Goal: Task Accomplishment & Management: Complete application form

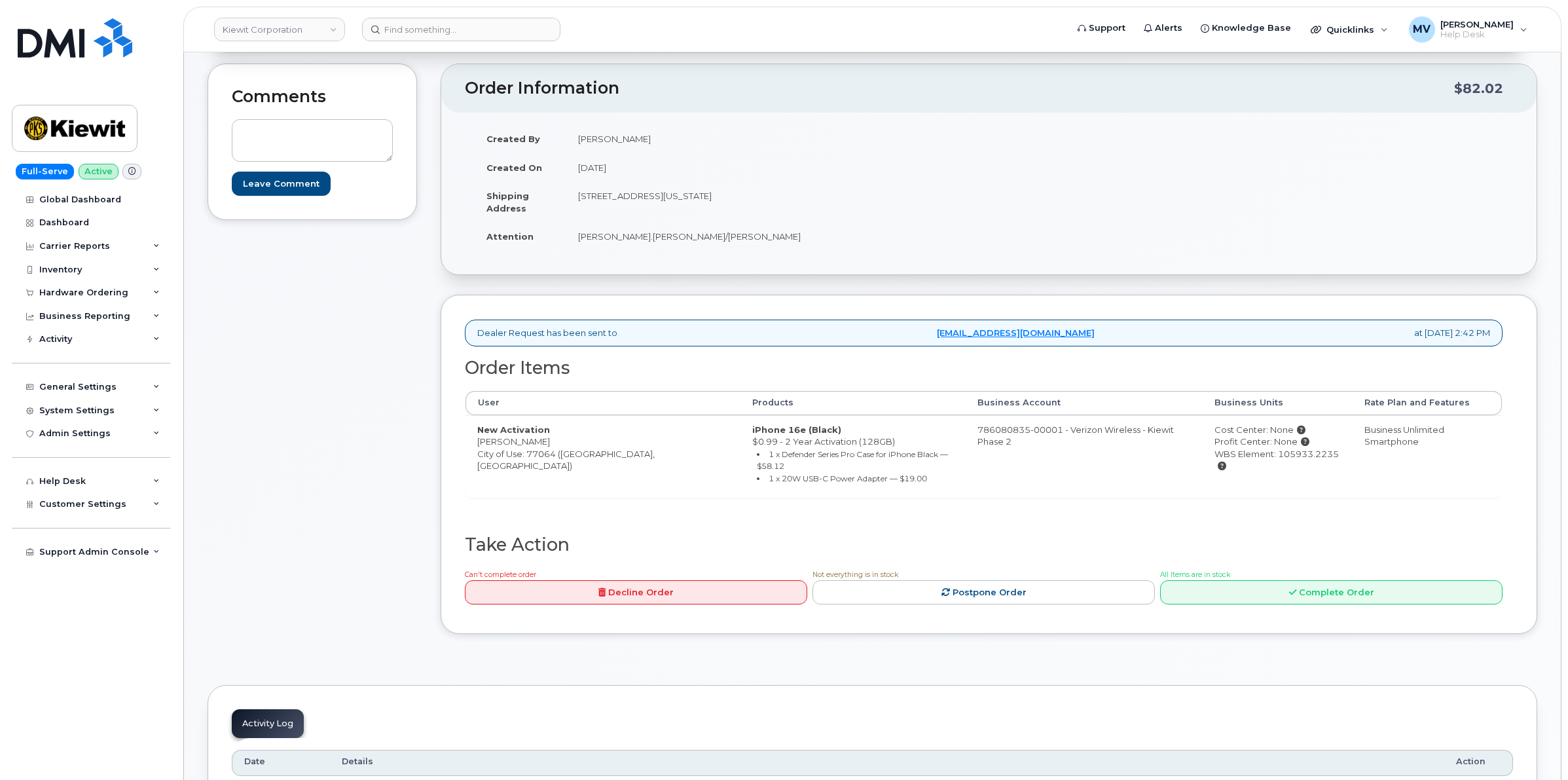
scroll to position [246, 0]
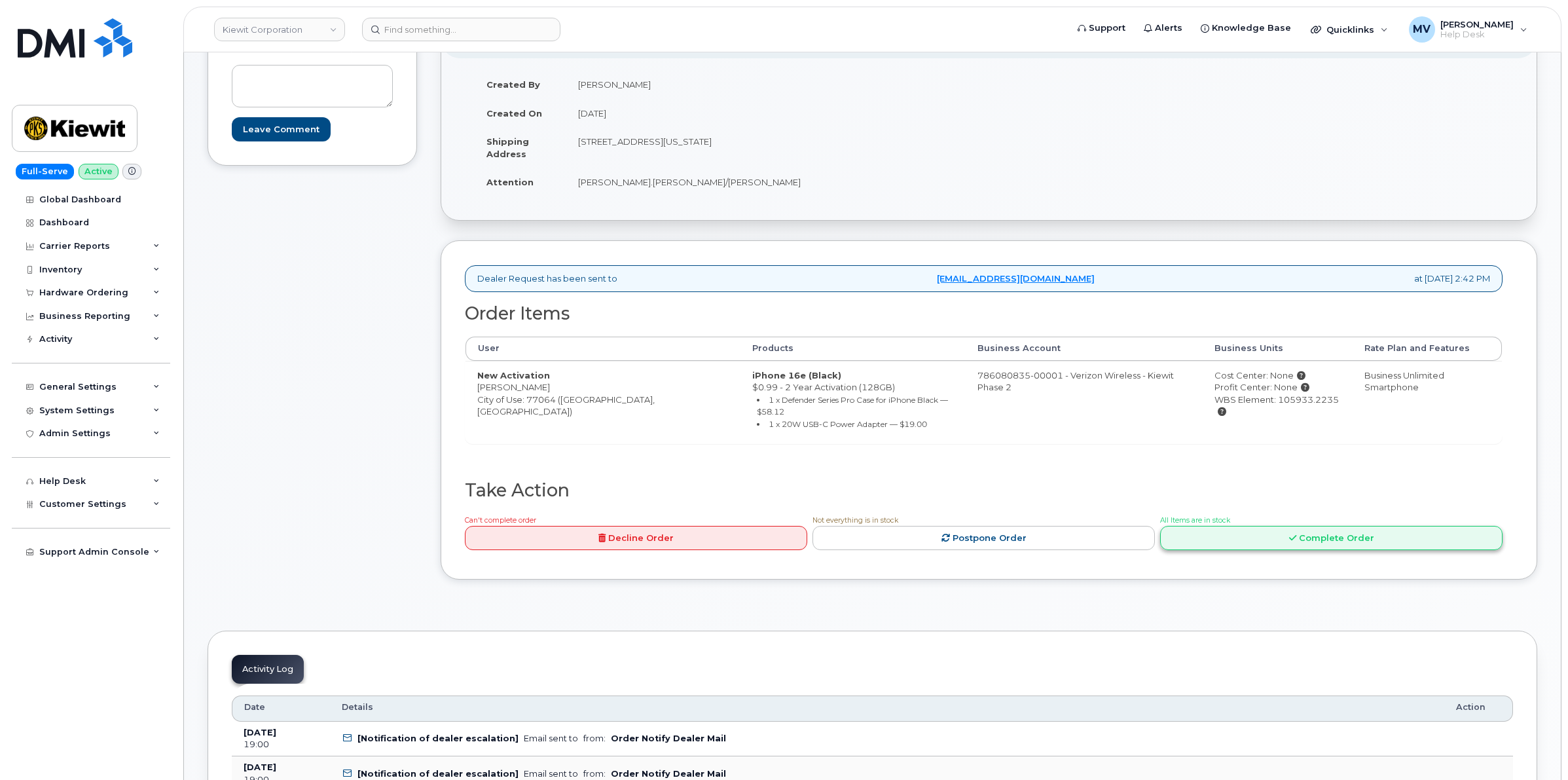
click at [1402, 540] on link "Complete Order" at bounding box center [1331, 538] width 342 height 24
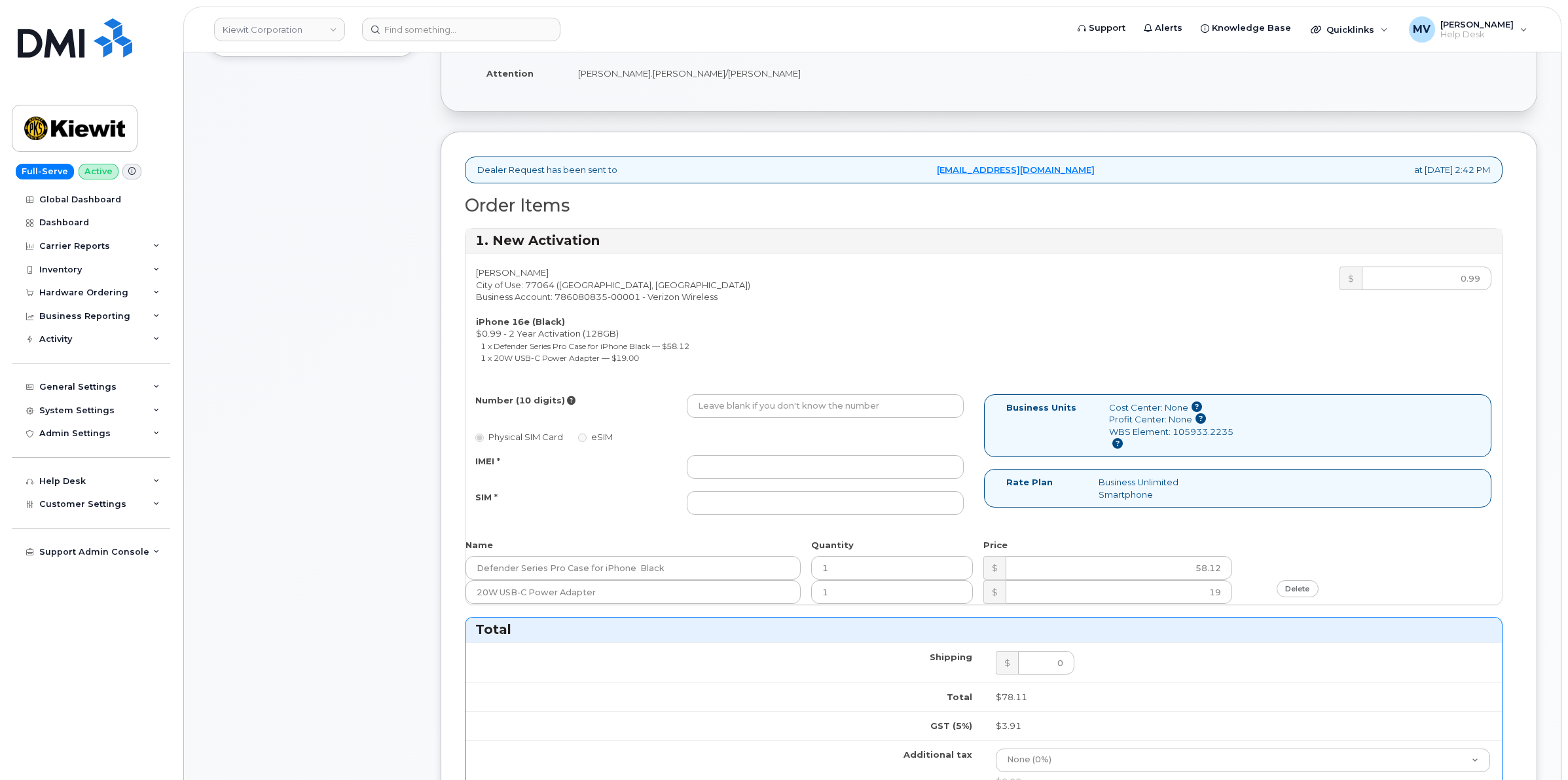
scroll to position [409, 0]
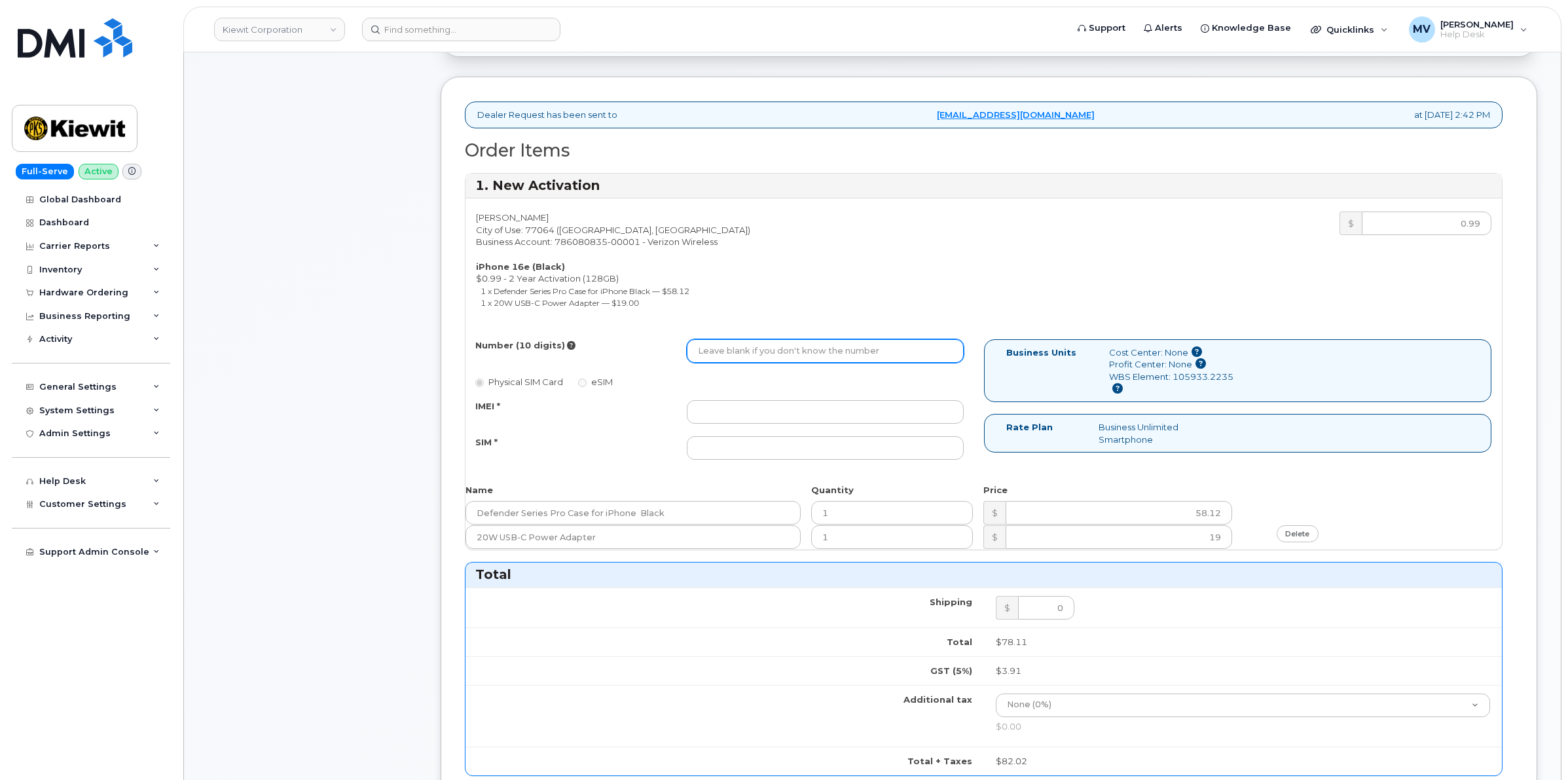
click at [813, 355] on input "Number (10 digits)" at bounding box center [825, 350] width 276 height 23
paste input "832-982-3358"
click at [741, 357] on input "832-982-3358" at bounding box center [825, 350] width 276 height 23
click at [721, 349] on input "832-9823358" at bounding box center [825, 350] width 276 height 23
type input "8329823358"
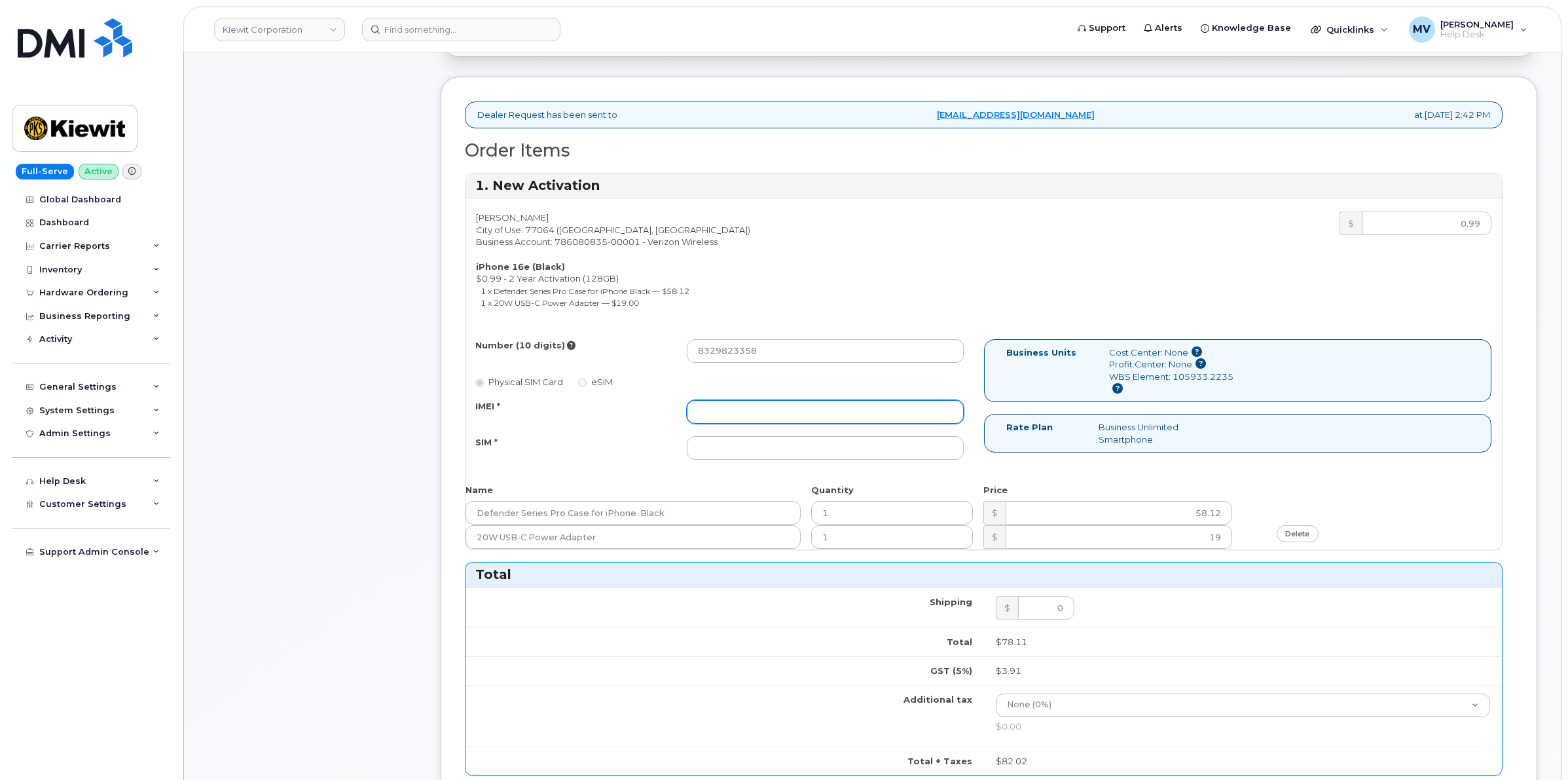
click at [766, 412] on input "IMEI *" at bounding box center [825, 412] width 276 height 23
paste input "352700321639683"
type input "352700321639683"
click at [724, 446] on input "SIM *" at bounding box center [825, 448] width 276 height 23
paste input "89043052010008889625002607818733"
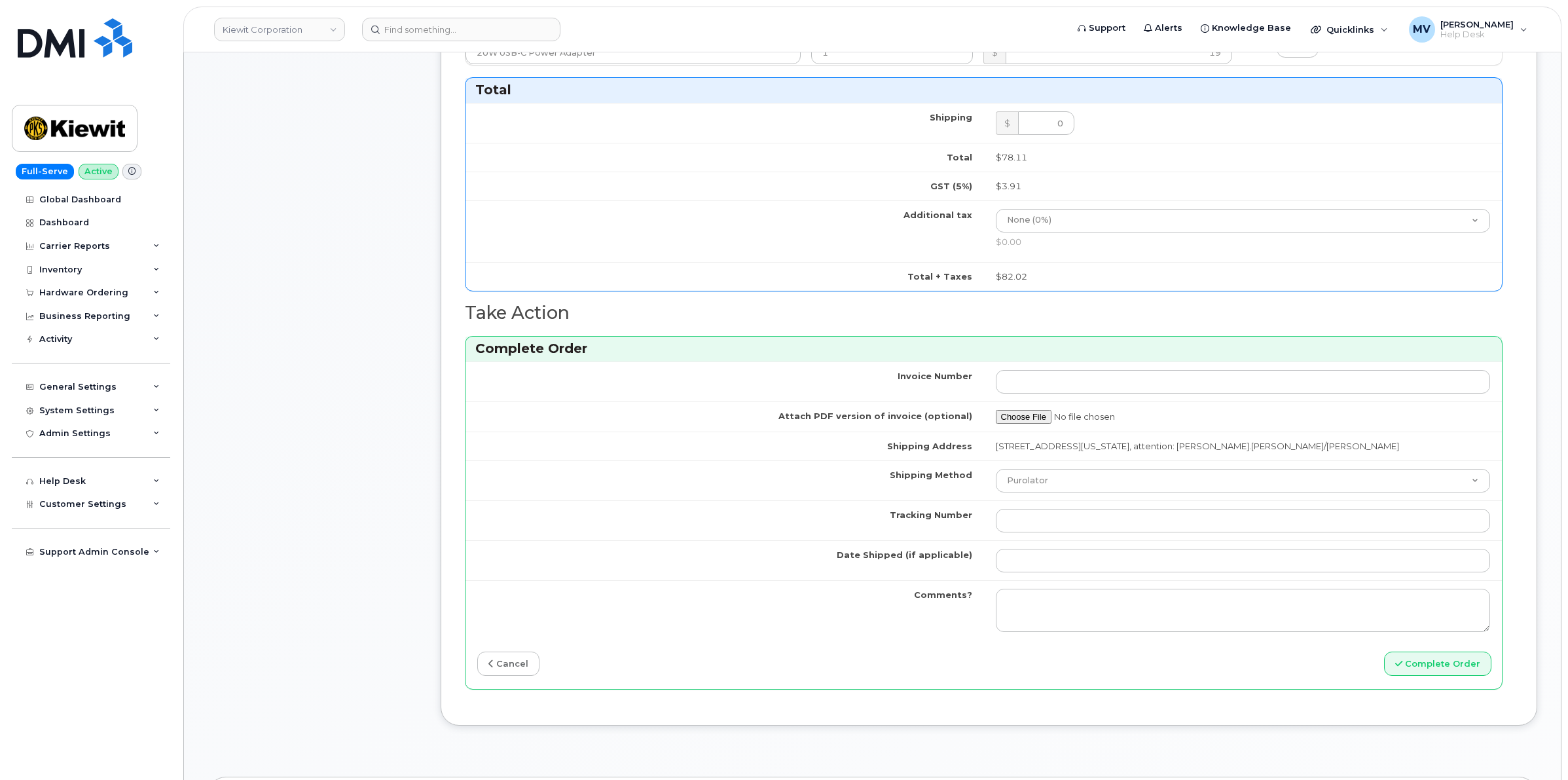
scroll to position [983, 0]
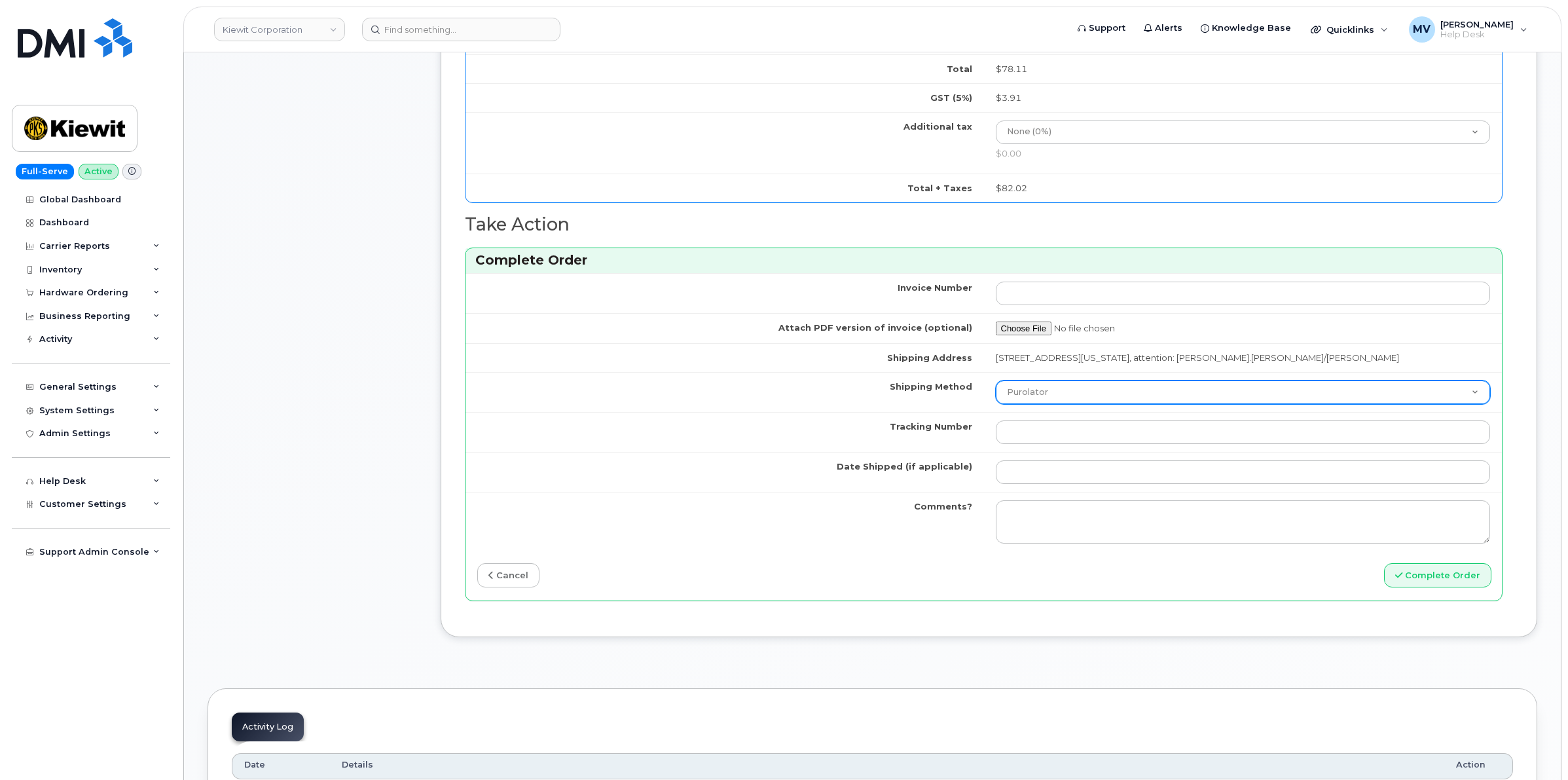
type input "89043052010008889625002607818733"
click at [1062, 387] on select "Purolator UPS FedEx Canada Post Courier Other Drop Off Pick Up" at bounding box center [1244, 392] width 495 height 23
select select "FedEx"
click at [996, 383] on select "Purolator UPS FedEx Canada Post Courier Other Drop Off Pick Up" at bounding box center [1244, 392] width 495 height 23
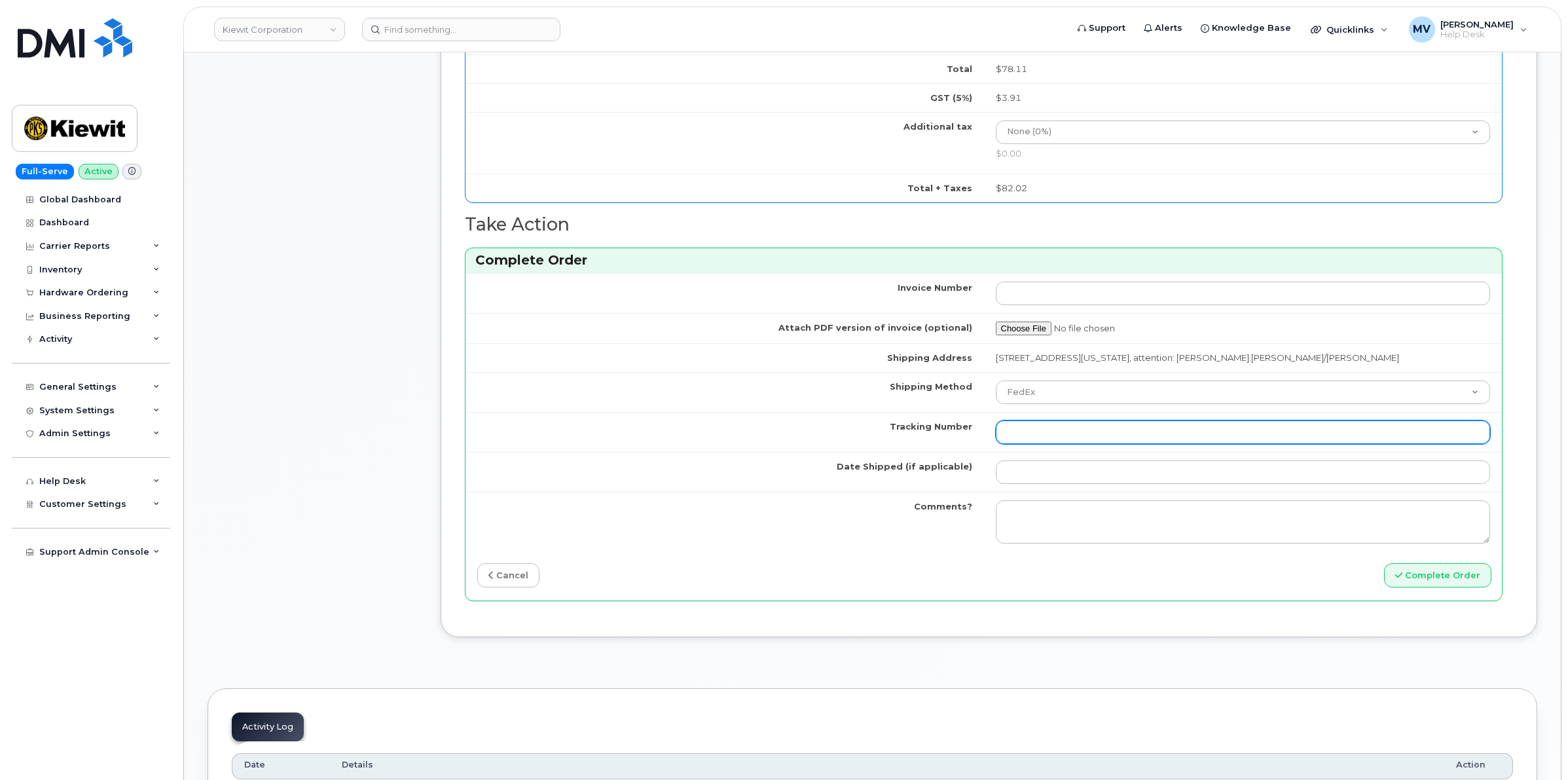
click at [1026, 429] on input "Tracking Number" at bounding box center [1244, 431] width 495 height 23
paste input "454266943041"
type input "454266943041"
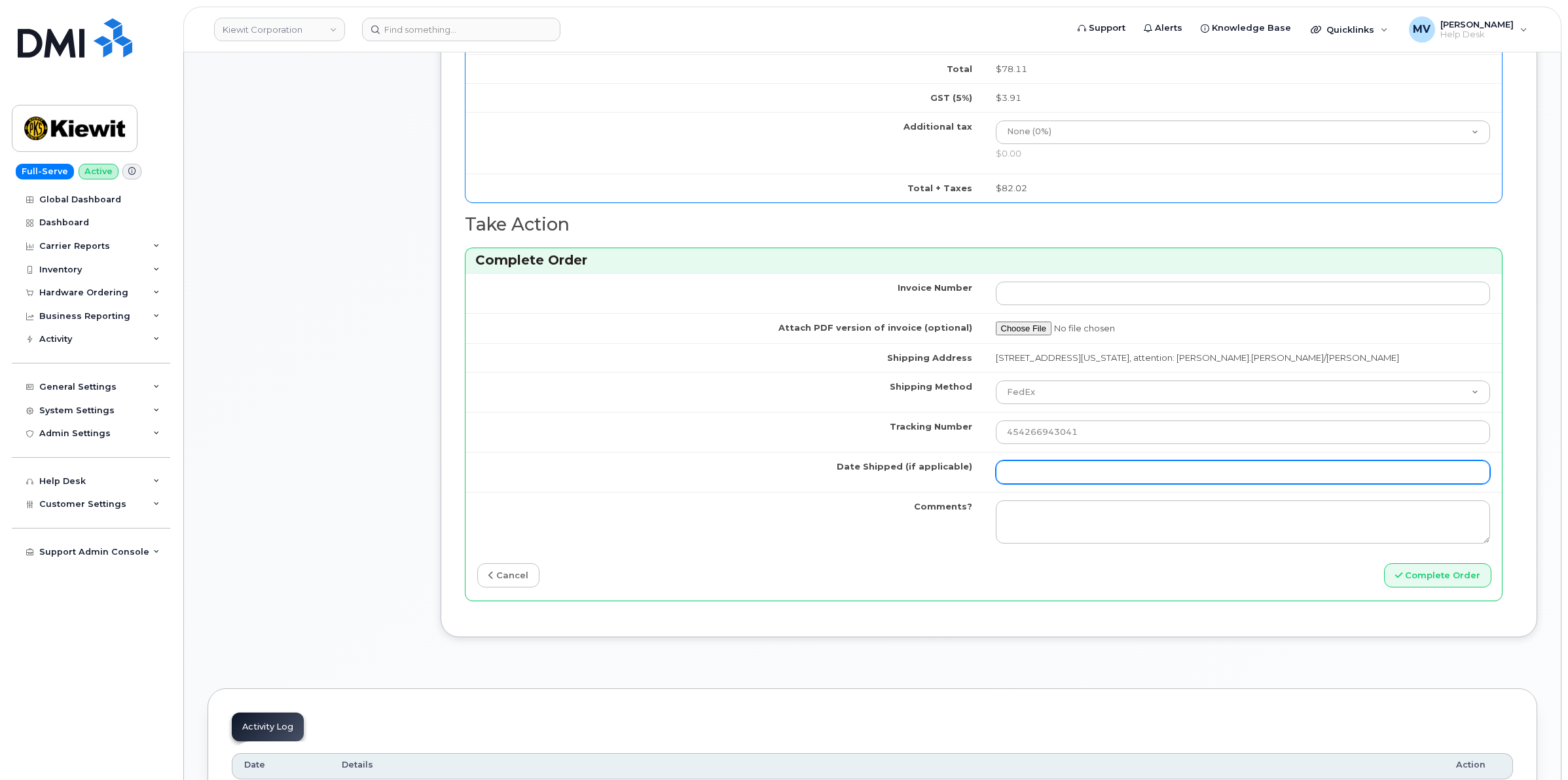
click at [1062, 477] on input "Date Shipped (if applicable)" at bounding box center [1244, 472] width 495 height 23
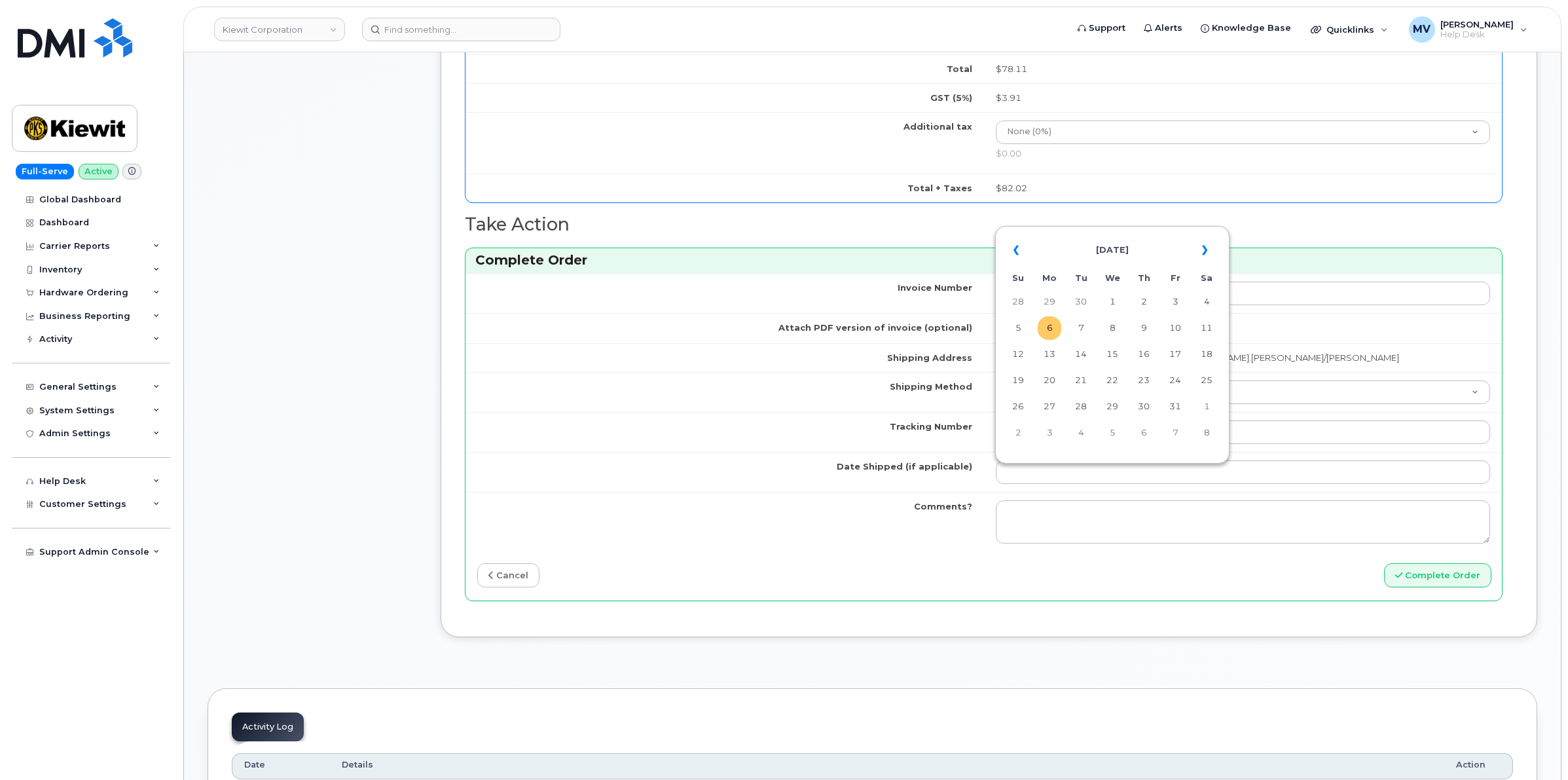
click at [1048, 328] on td "6" at bounding box center [1049, 328] width 23 height 23
type input "[DATE]"
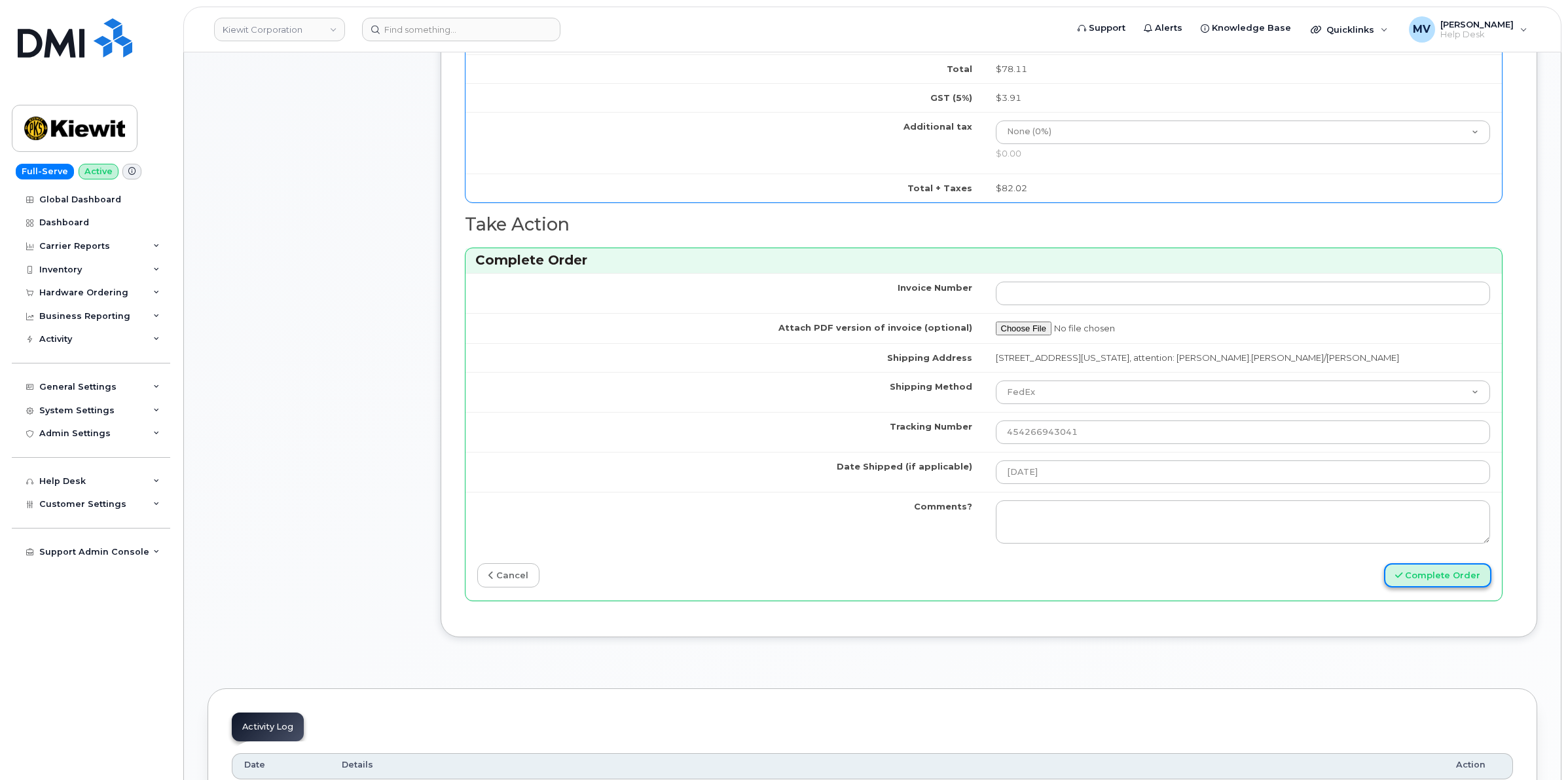
click at [1445, 585] on button "Complete Order" at bounding box center [1438, 576] width 108 height 24
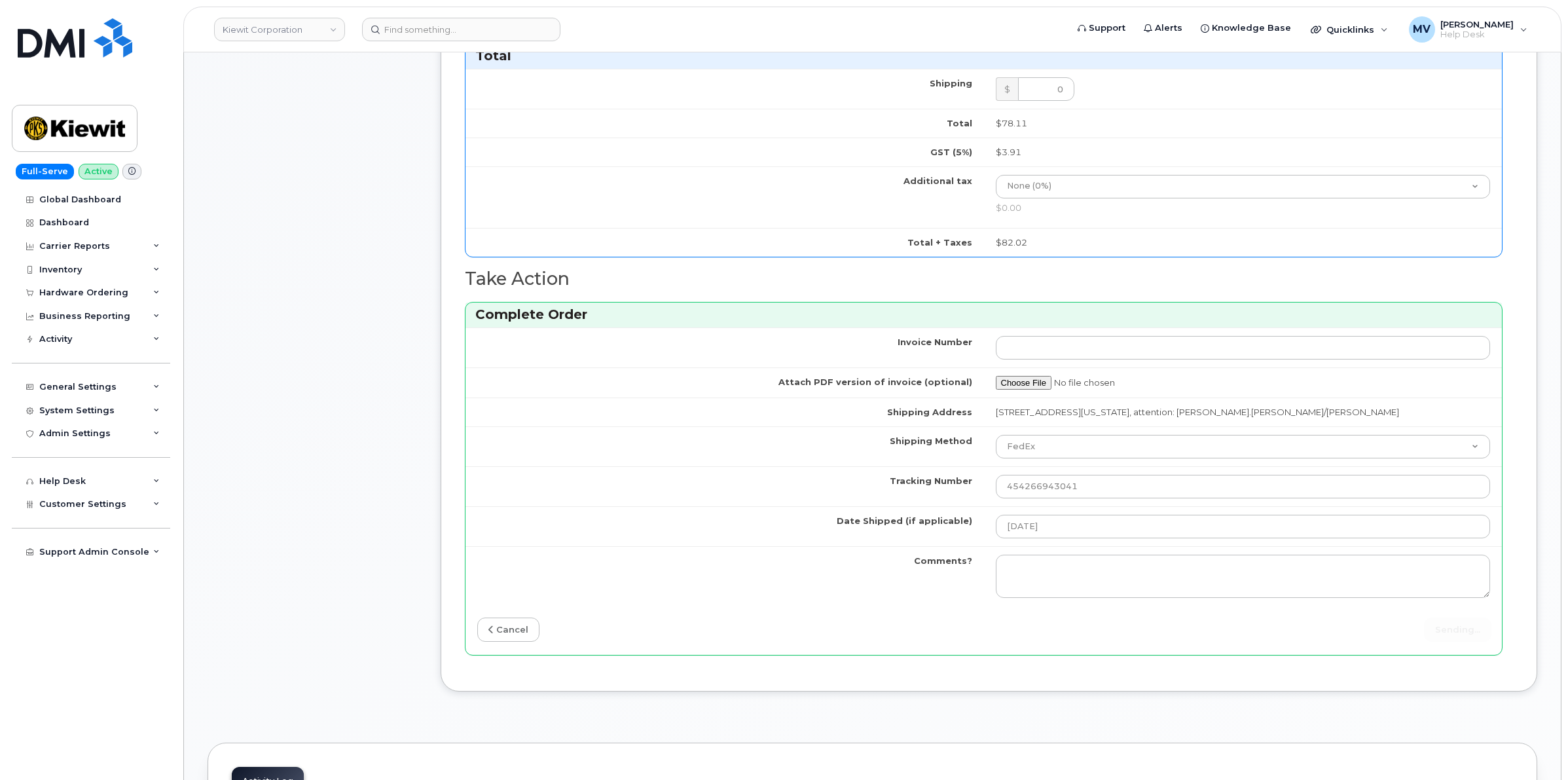
scroll to position [1147, 0]
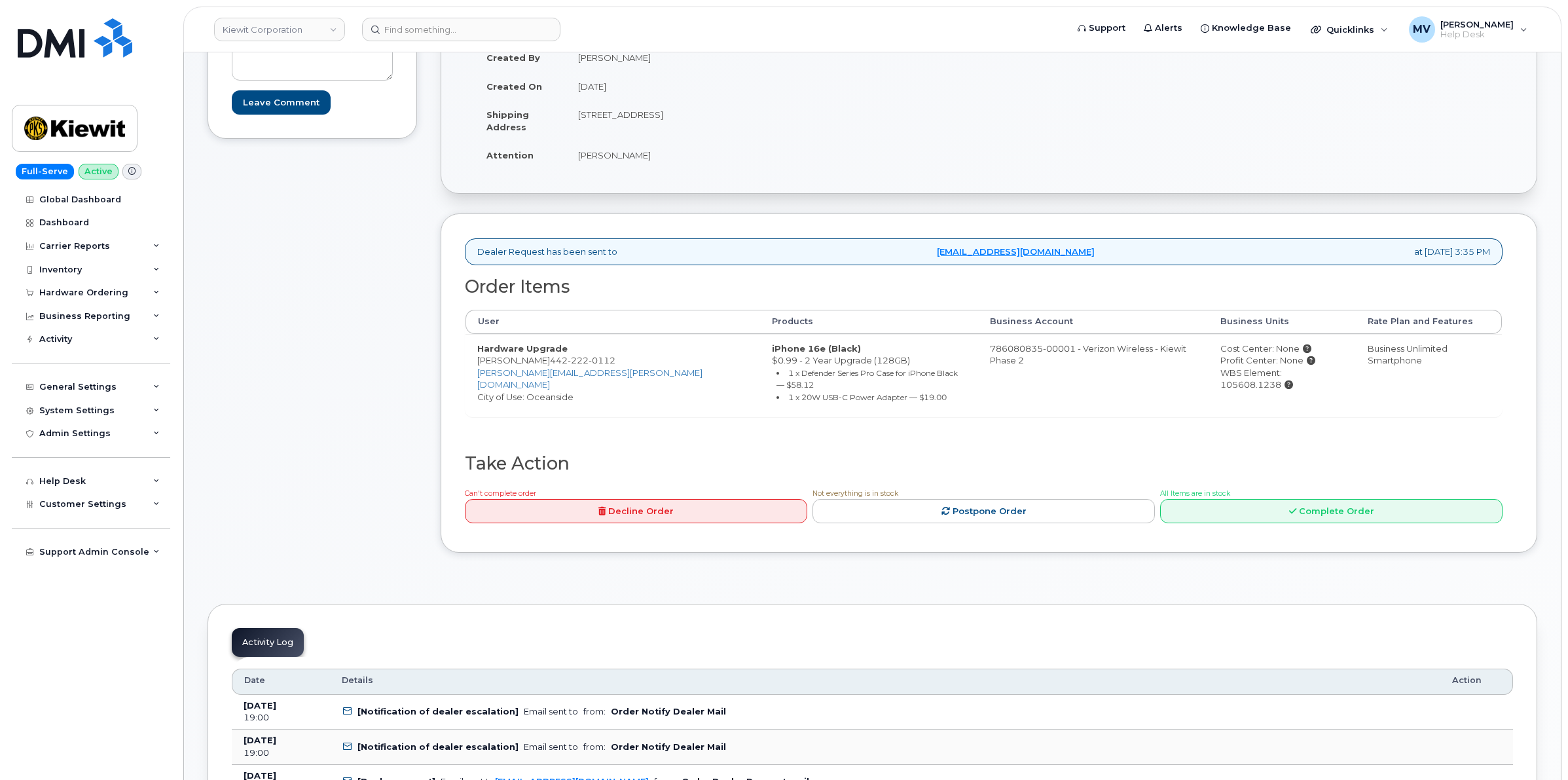
scroll to position [328, 0]
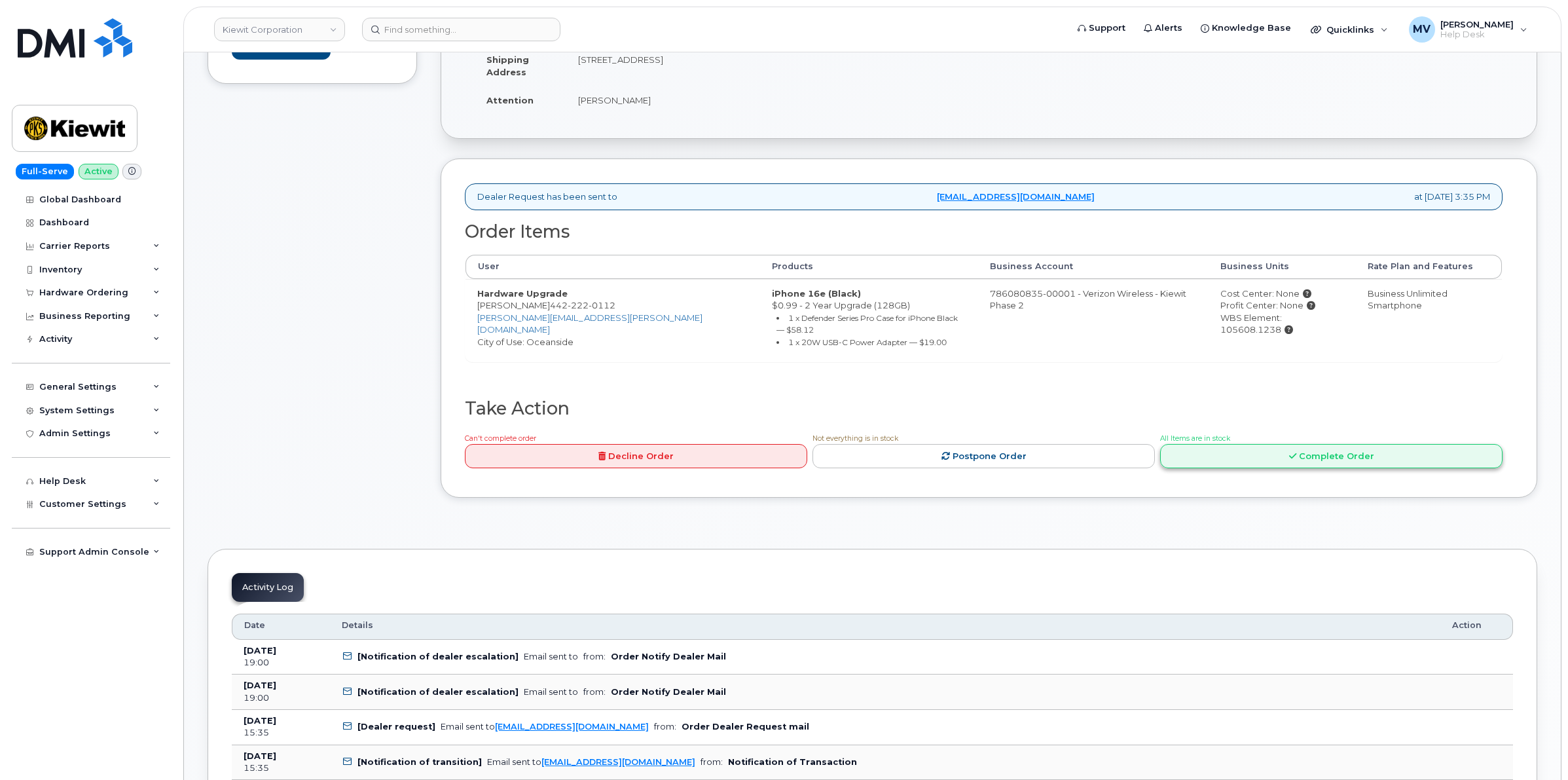
click at [1421, 450] on link "Complete Order" at bounding box center [1331, 456] width 342 height 24
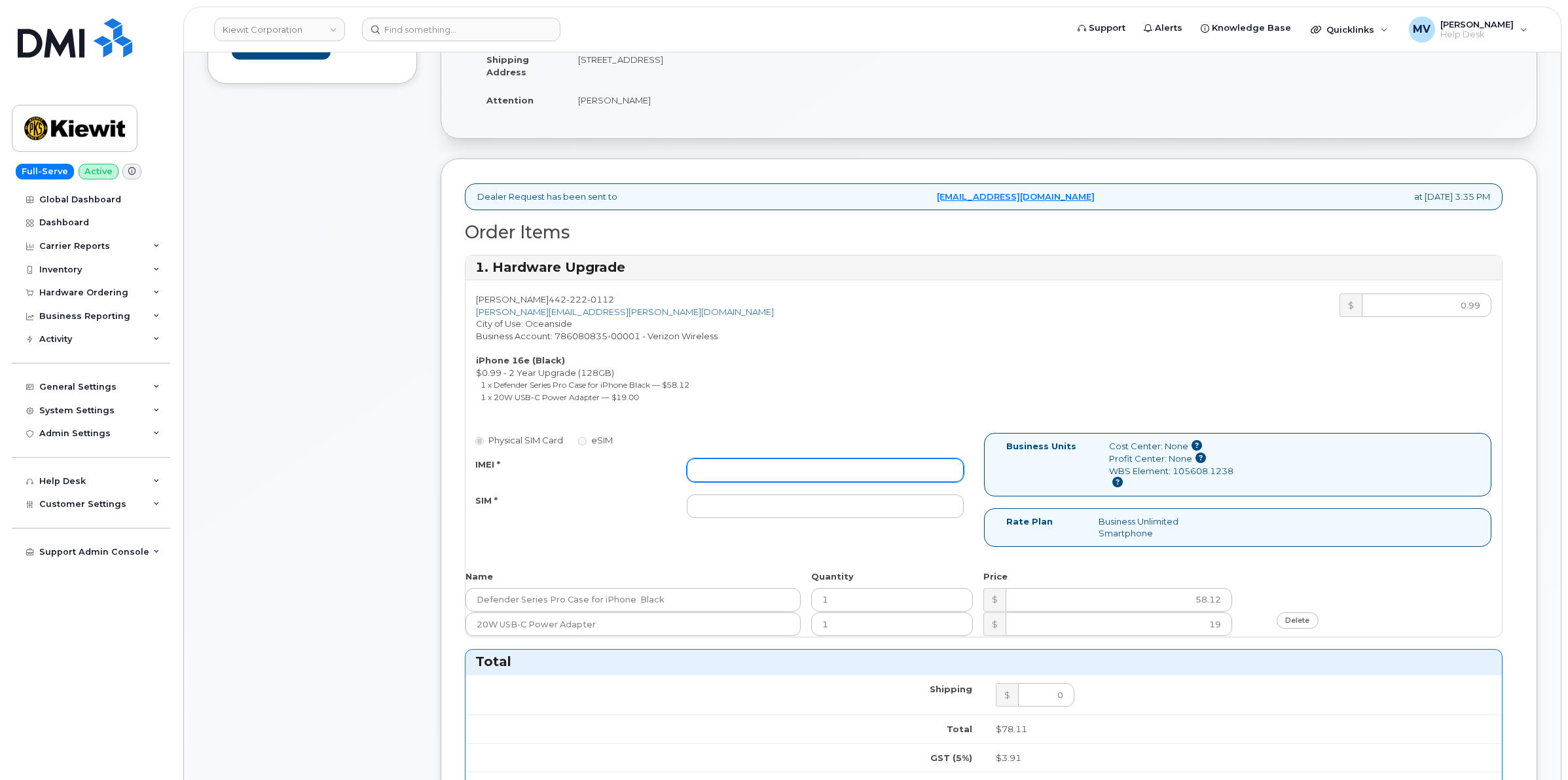
click at [775, 475] on input "IMEI *" at bounding box center [825, 469] width 276 height 23
paste input "352700321825126"
type input "352700321825126"
click at [814, 524] on div "Physical SIM Card eSIM IMEI * 352700321825126 SIM *" at bounding box center [724, 481] width 518 height 97
click at [814, 514] on input "SIM *" at bounding box center [825, 506] width 276 height 23
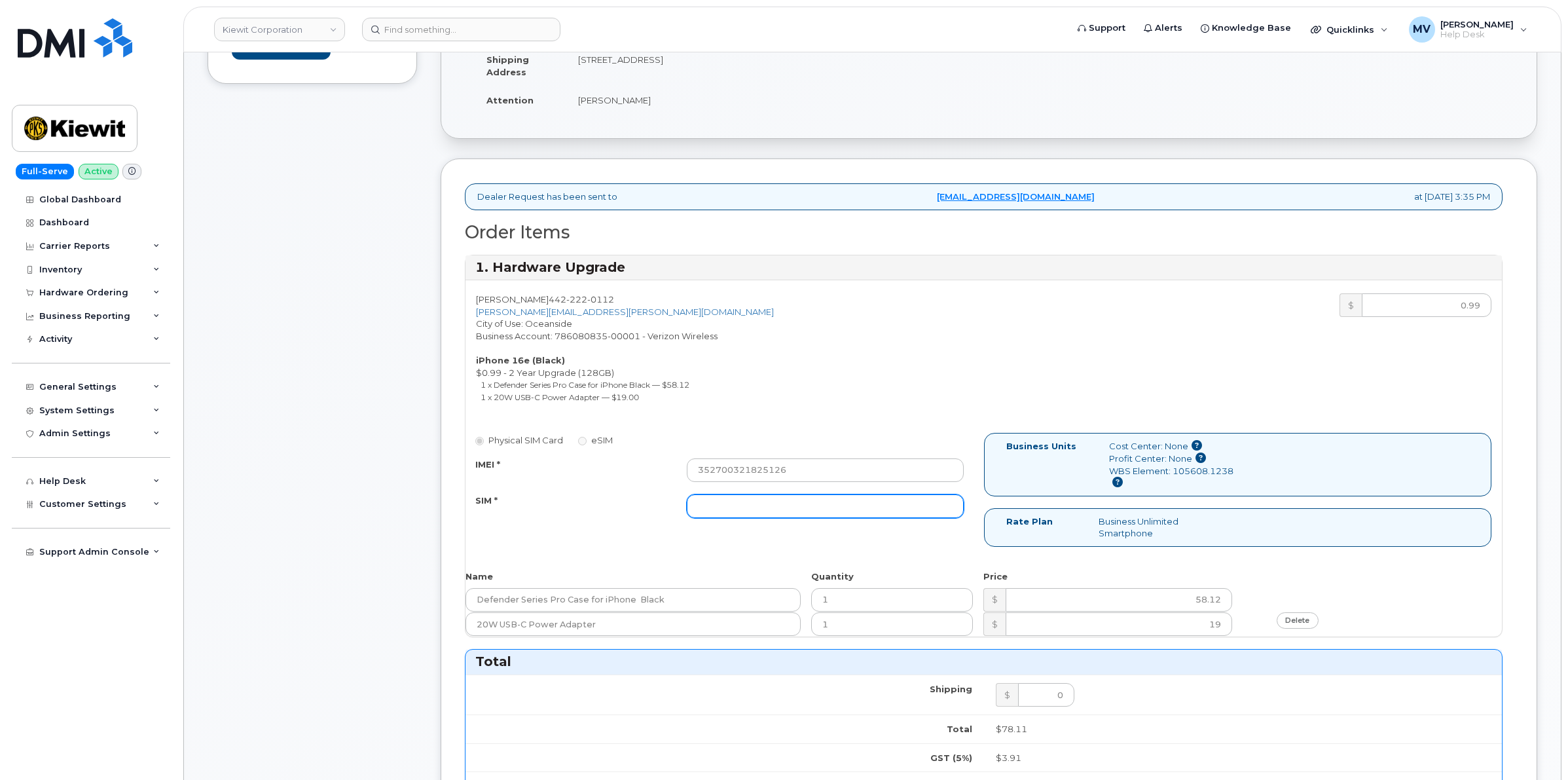
paste input "89043052010008889625002676575728"
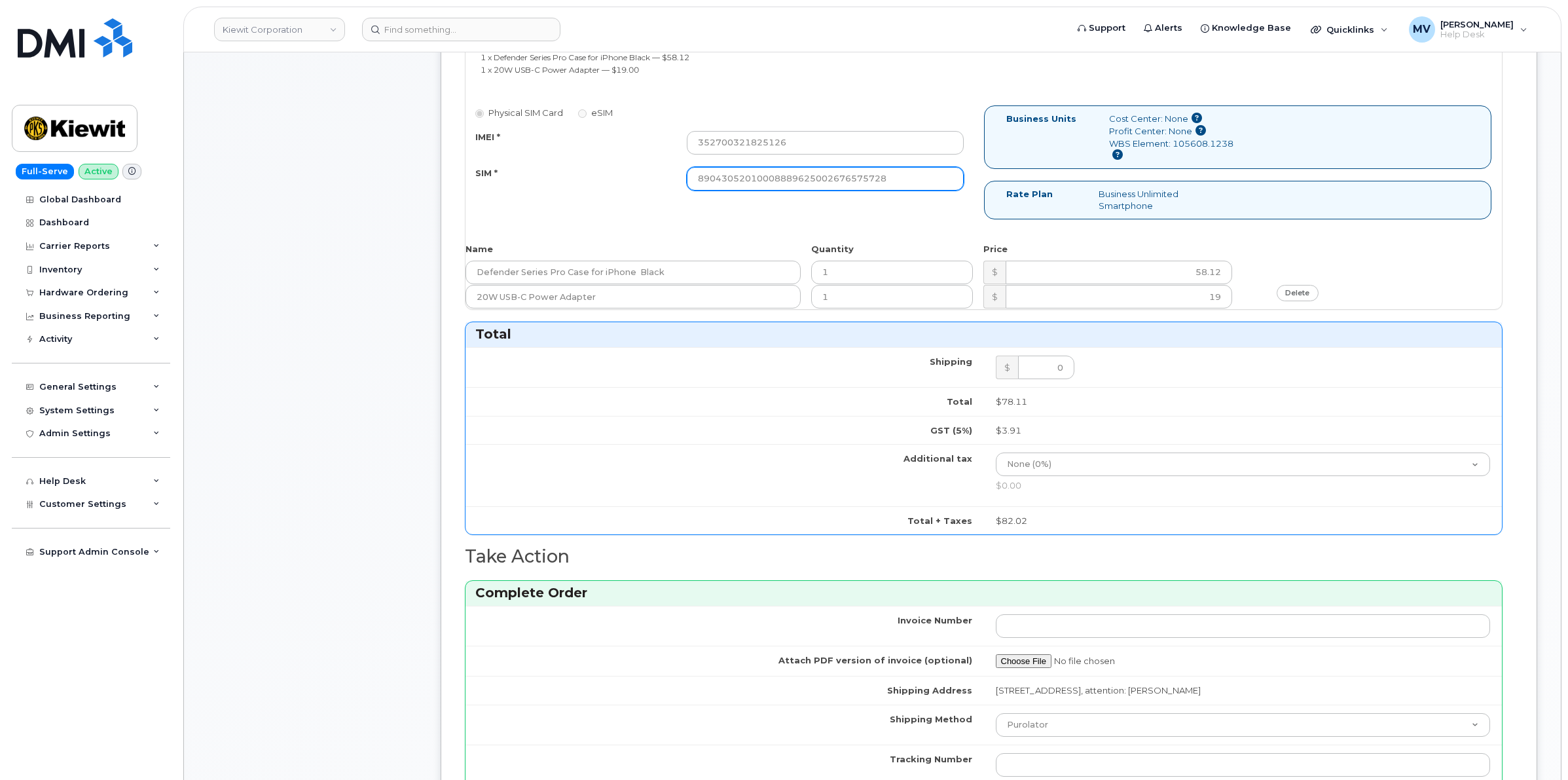
scroll to position [983, 0]
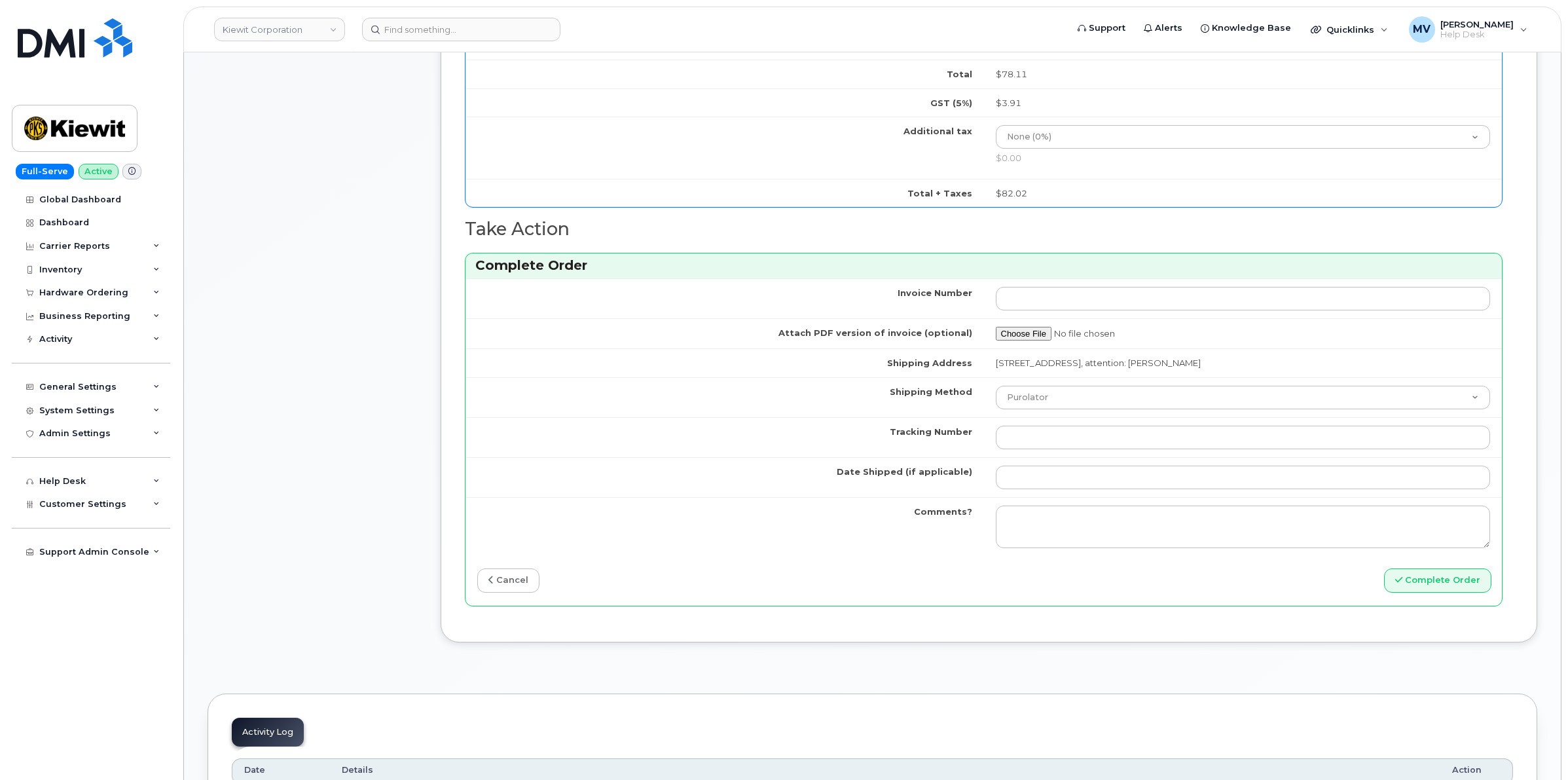
type input "89043052010008889625002676575728"
click at [1062, 377] on td "3137 Delta Coves Dr, Bethal Island, CA, 94511, USA, attention: Eric Lepping" at bounding box center [1243, 362] width 518 height 28
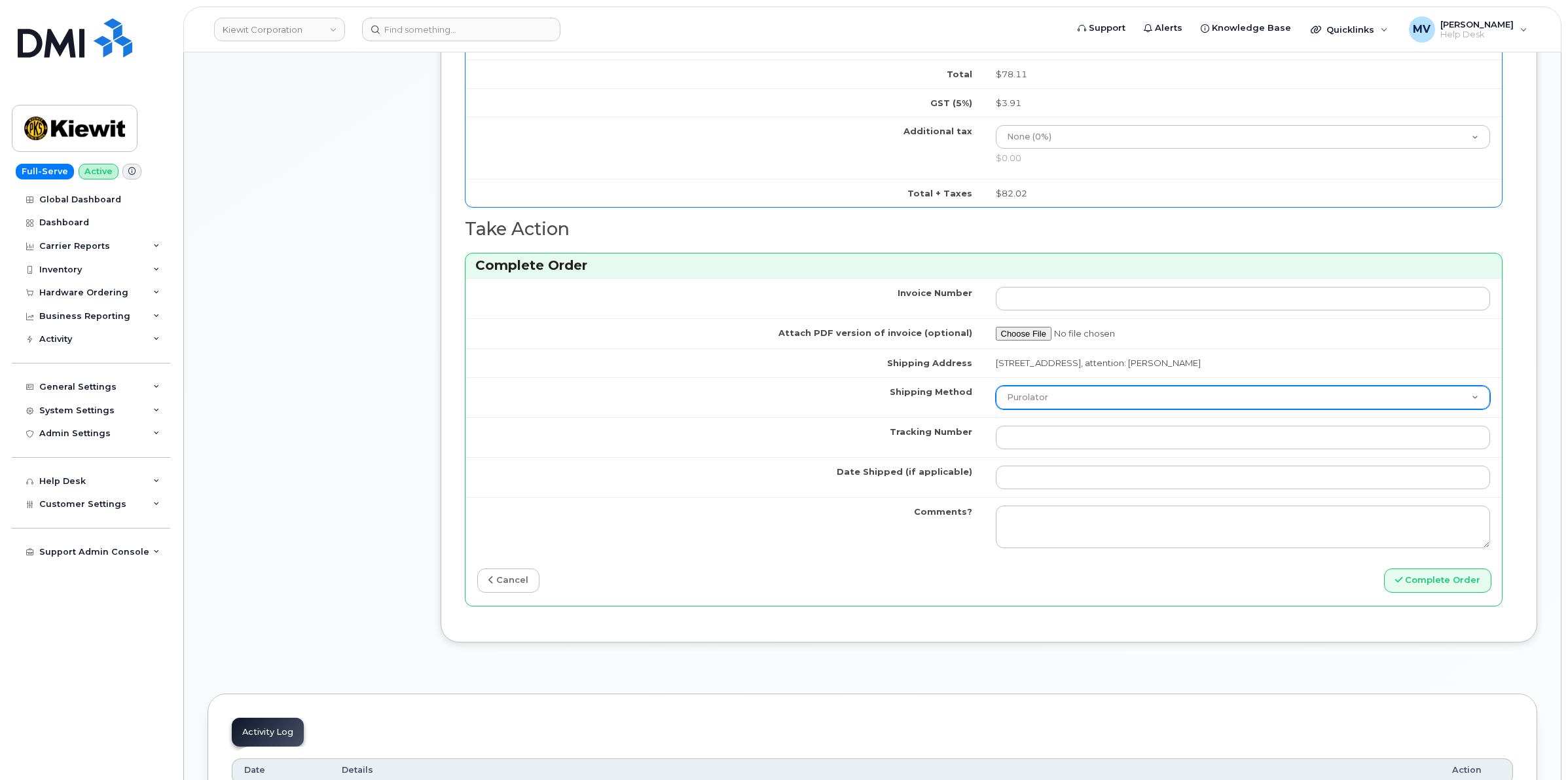
click at [1062, 397] on select "Purolator UPS FedEx Canada Post Courier Other Drop Off Pick Up" at bounding box center [1244, 397] width 495 height 23
select select "FedEx"
click at [996, 390] on select "Purolator UPS FedEx Canada Post Courier Other Drop Off Pick Up" at bounding box center [1244, 397] width 495 height 23
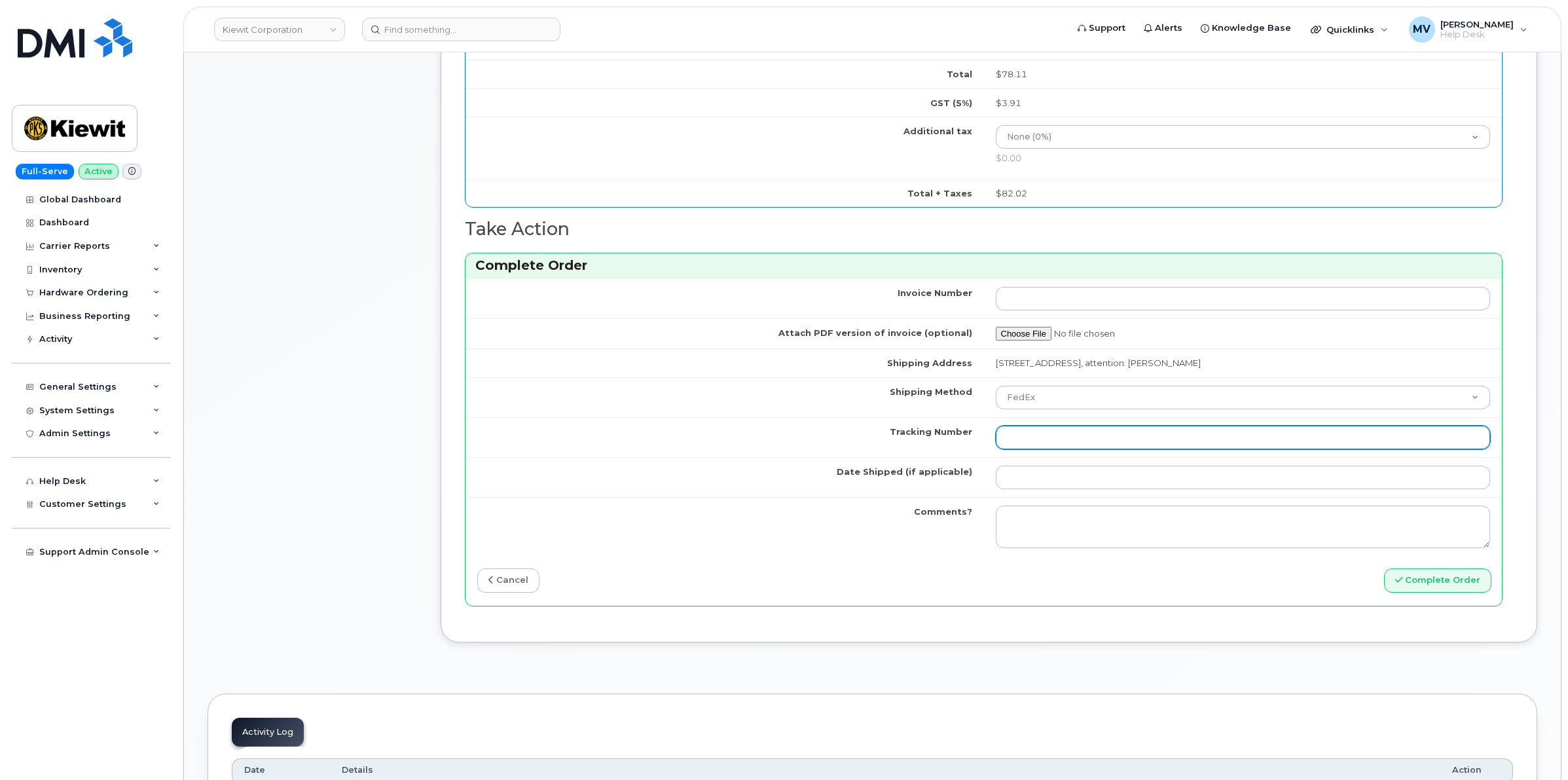
click at [1067, 450] on input "Tracking Number" at bounding box center [1244, 437] width 495 height 23
paste input "454266943052"
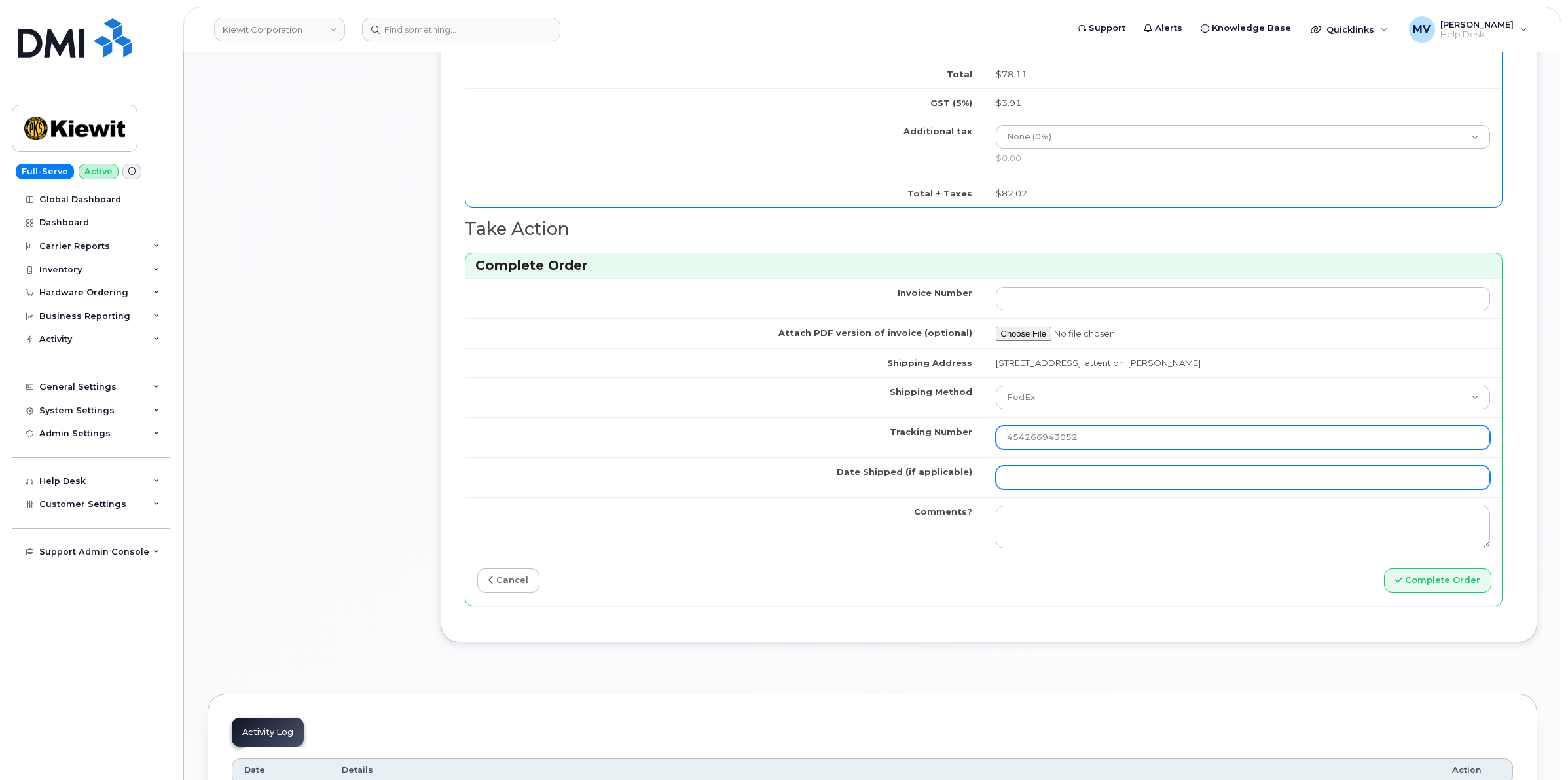
type input "454266943052"
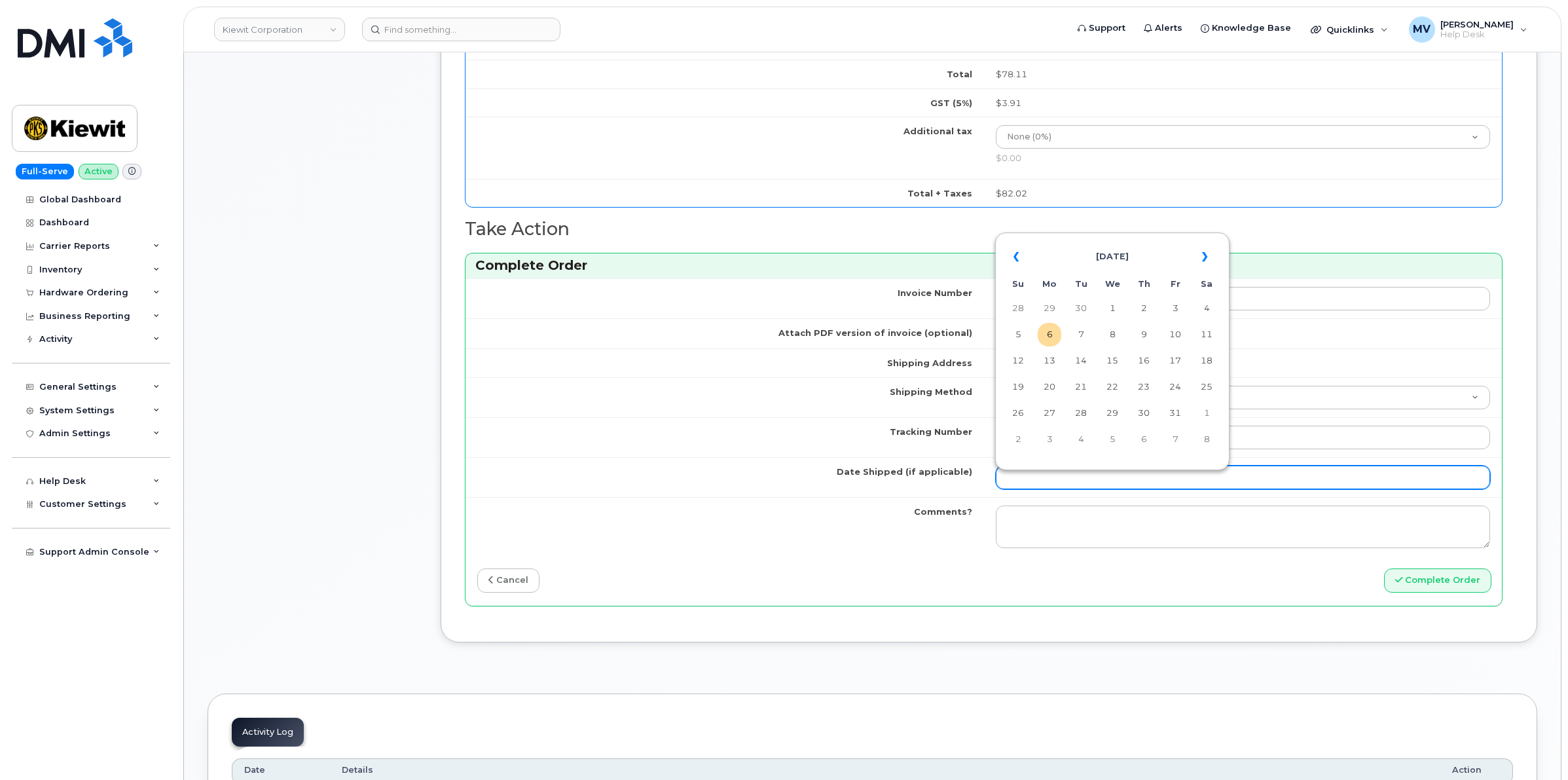
click at [1035, 485] on input "Date Shipped (if applicable)" at bounding box center [1244, 477] width 495 height 23
click at [1059, 339] on td "6" at bounding box center [1049, 334] width 23 height 23
type input "[DATE]"
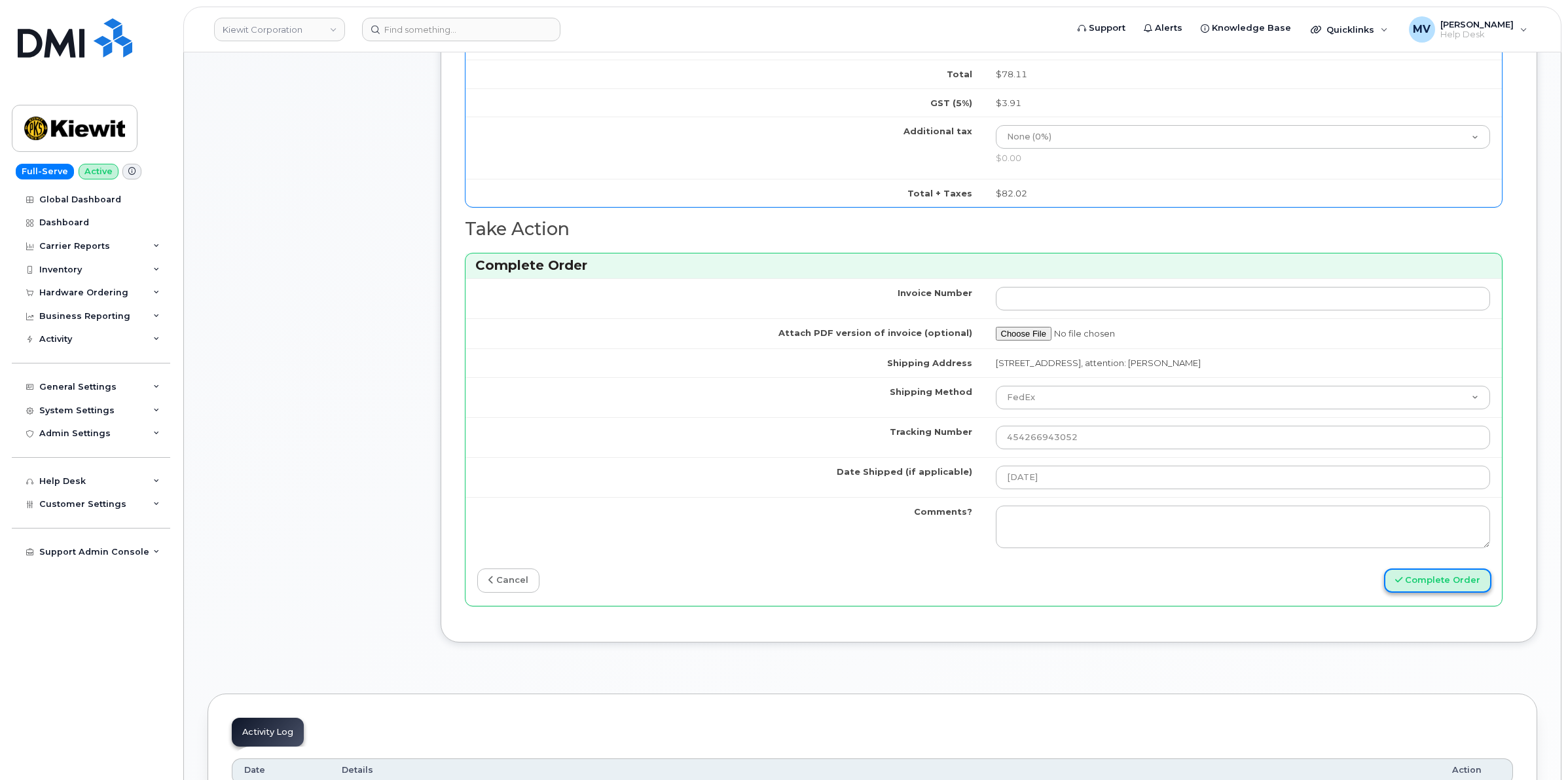
click at [1439, 593] on button "Complete Order" at bounding box center [1438, 581] width 108 height 24
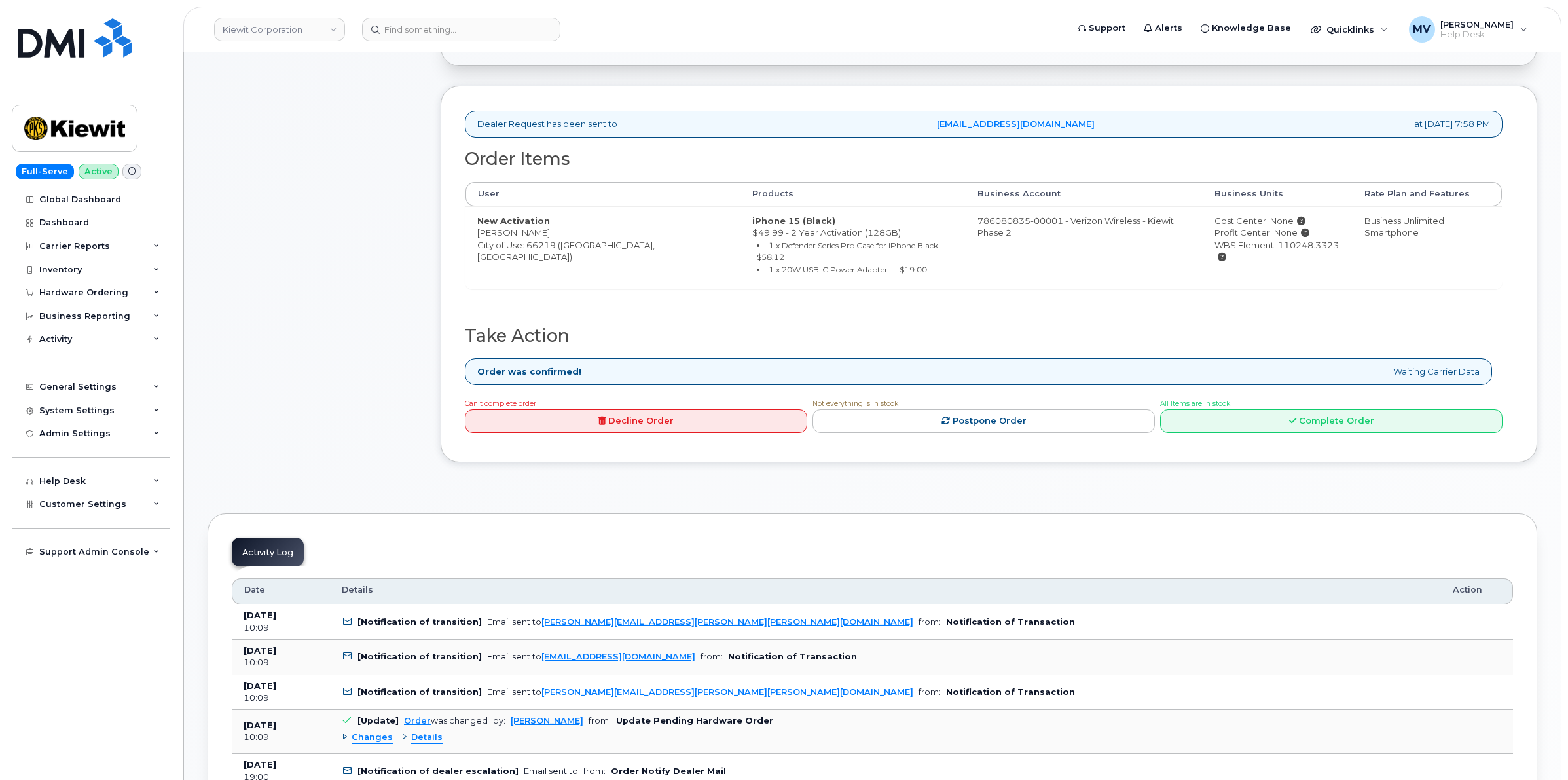
scroll to position [491, 0]
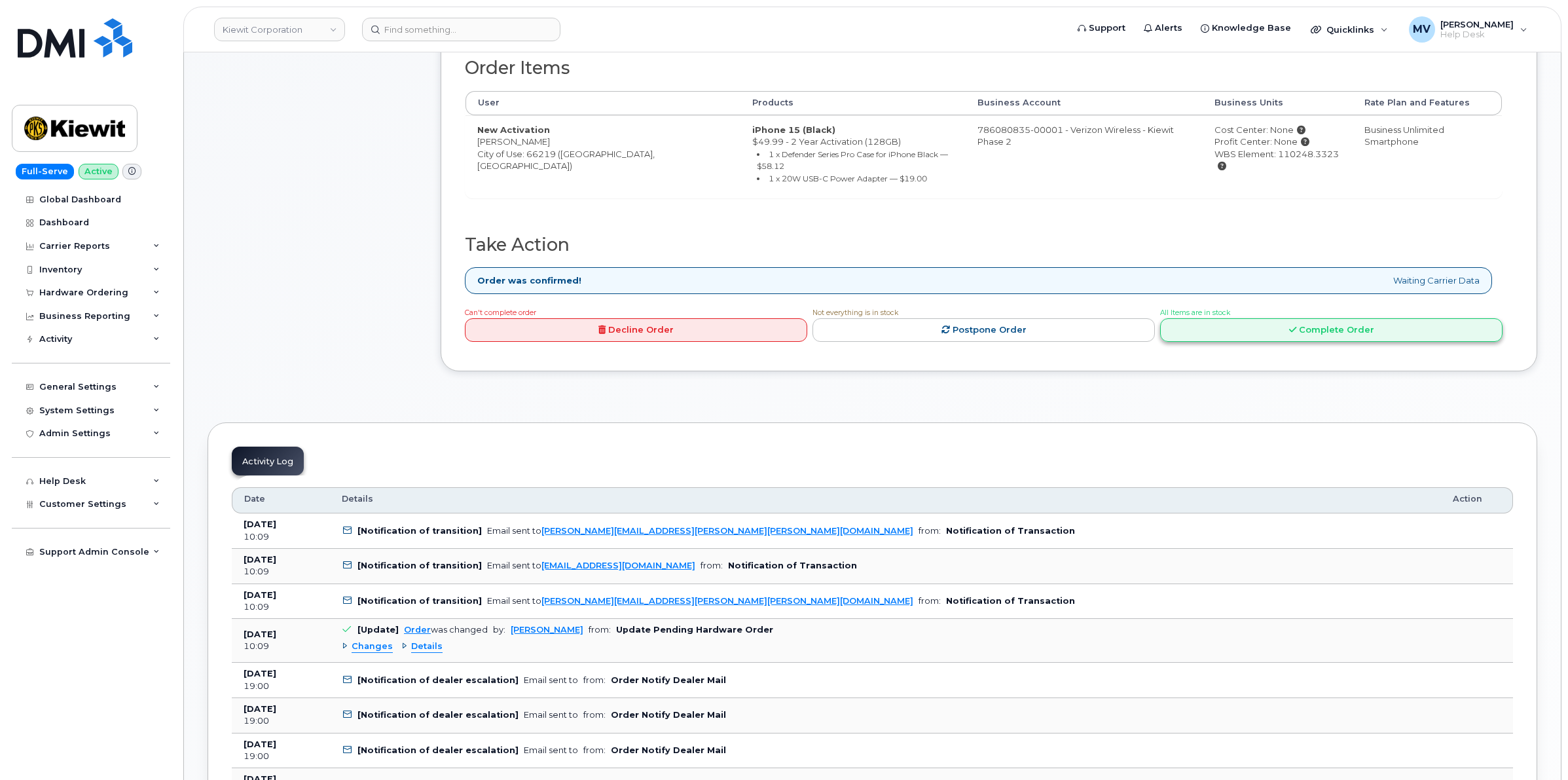
click at [1236, 331] on link "Complete Order" at bounding box center [1331, 330] width 342 height 24
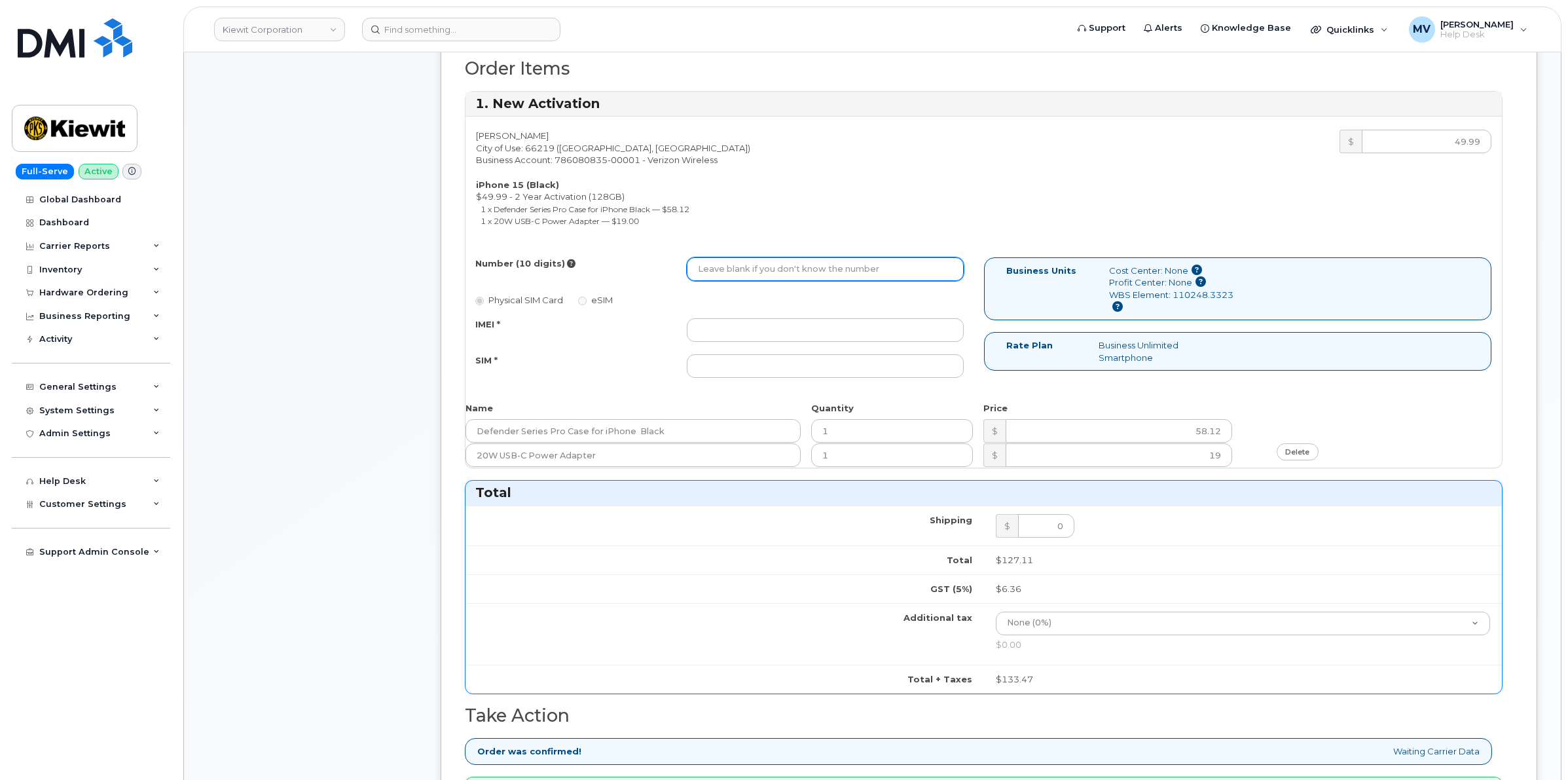
click at [762, 281] on input "Number (10 digits)" at bounding box center [825, 268] width 276 height 23
paste input "913-209-7910"
click at [741, 272] on input "913-209-7910" at bounding box center [825, 268] width 276 height 23
click at [718, 276] on input "913-2097910" at bounding box center [825, 268] width 276 height 23
type input "9132097910"
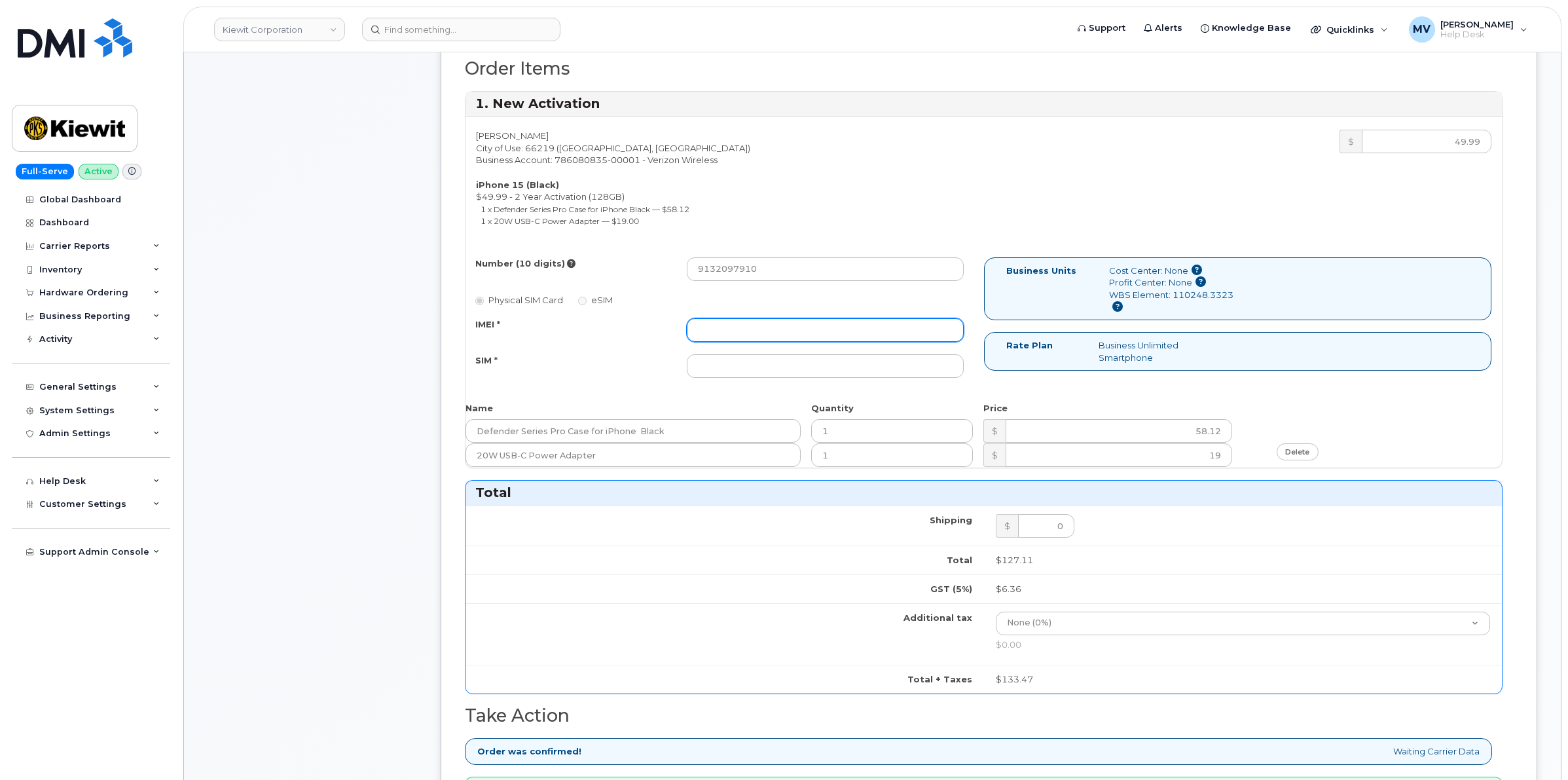
click at [743, 334] on input "IMEI *" at bounding box center [825, 330] width 276 height 23
paste input "357491836818609"
type input "357491836818609"
click at [742, 378] on input "SIM *" at bounding box center [825, 366] width 276 height 23
paste input "89049032007208888800212033537606"
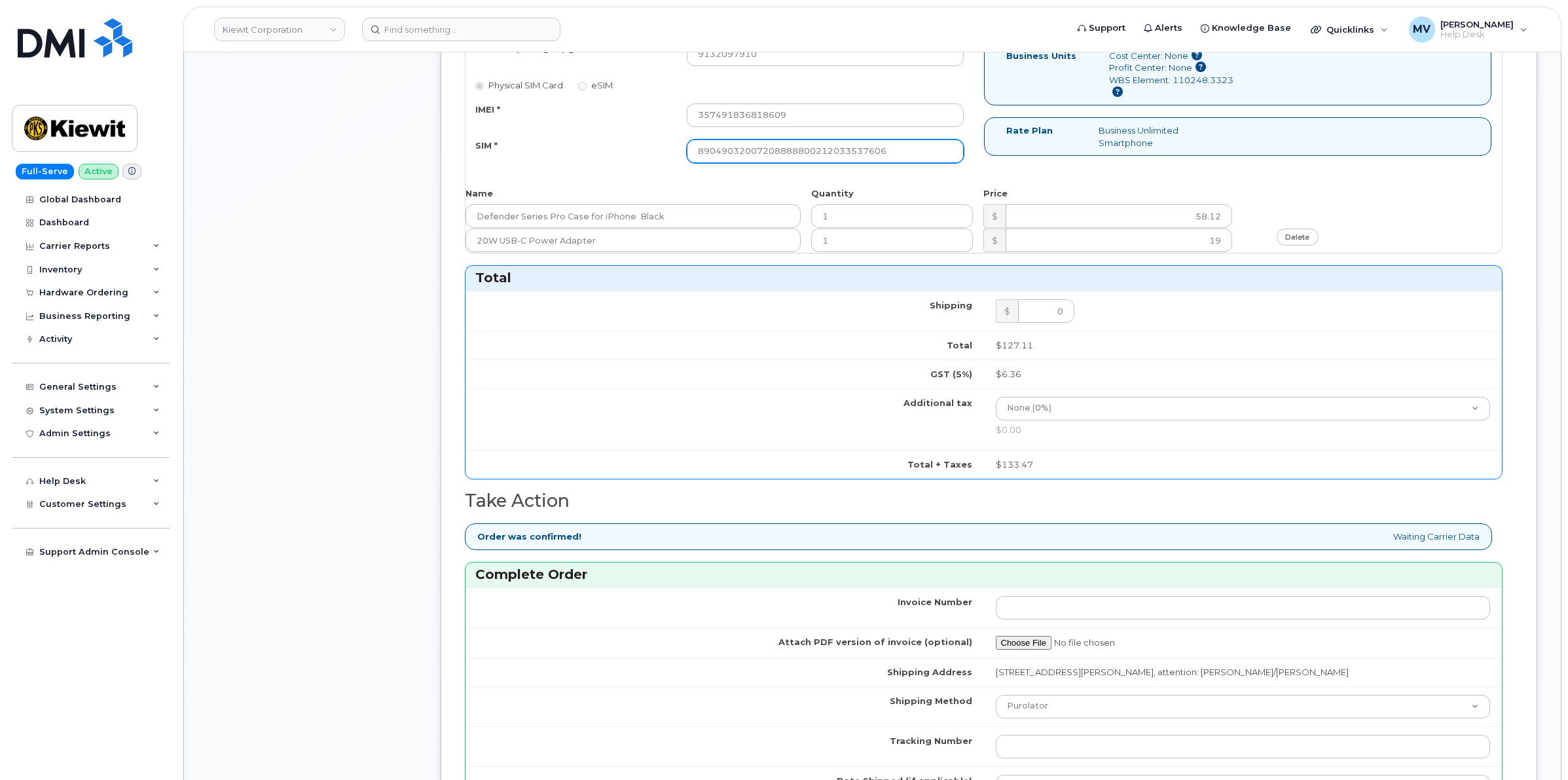
scroll to position [819, 0]
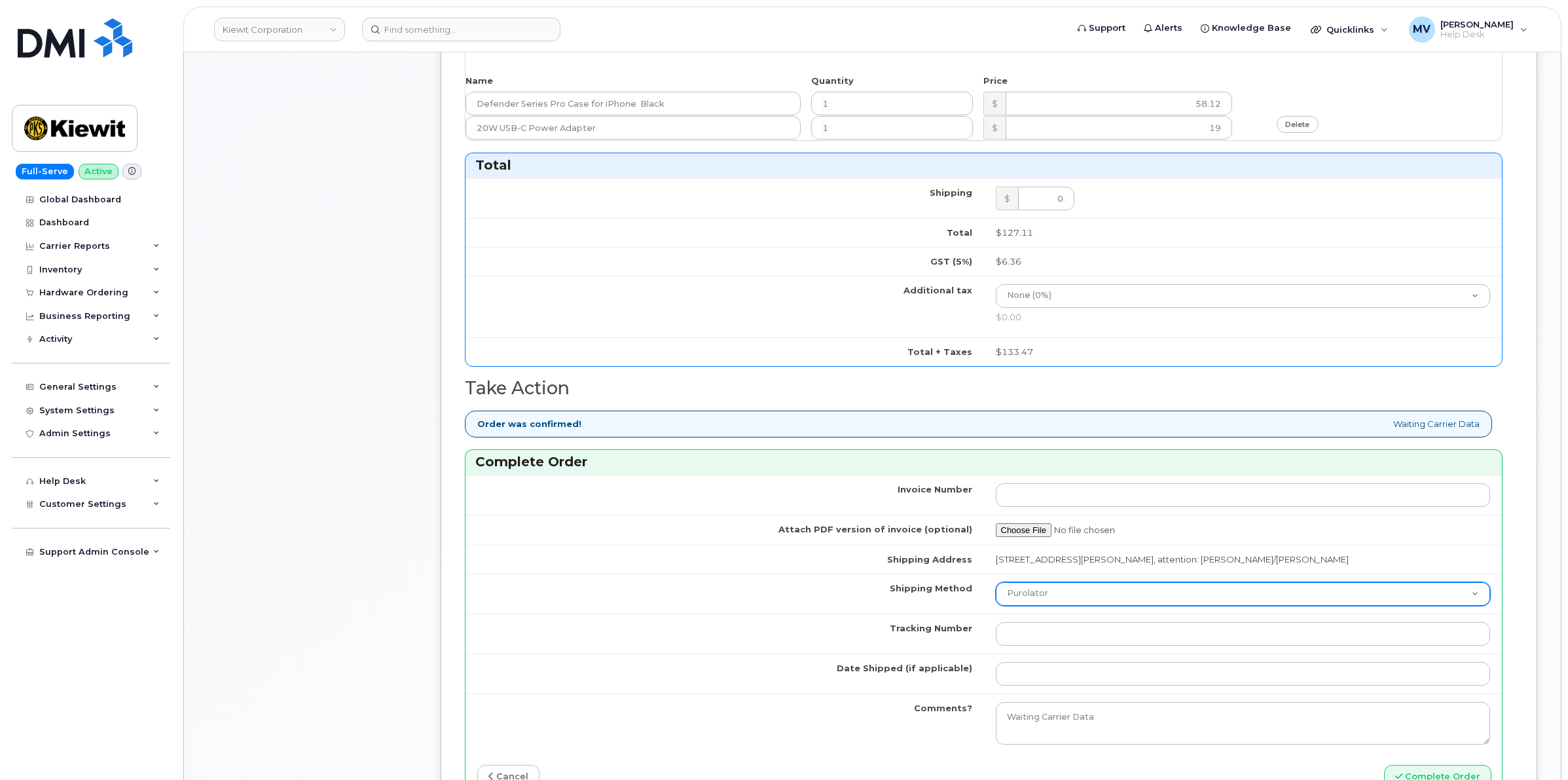
type input "89049032007208888800212033537606"
click at [1029, 586] on select "Purolator UPS FedEx Canada Post Courier Other Drop Off Pick Up" at bounding box center [1244, 594] width 495 height 23
select select "FedEx"
click at [996, 585] on select "Purolator UPS FedEx Canada Post Courier Other Drop Off Pick Up" at bounding box center [1244, 594] width 495 height 23
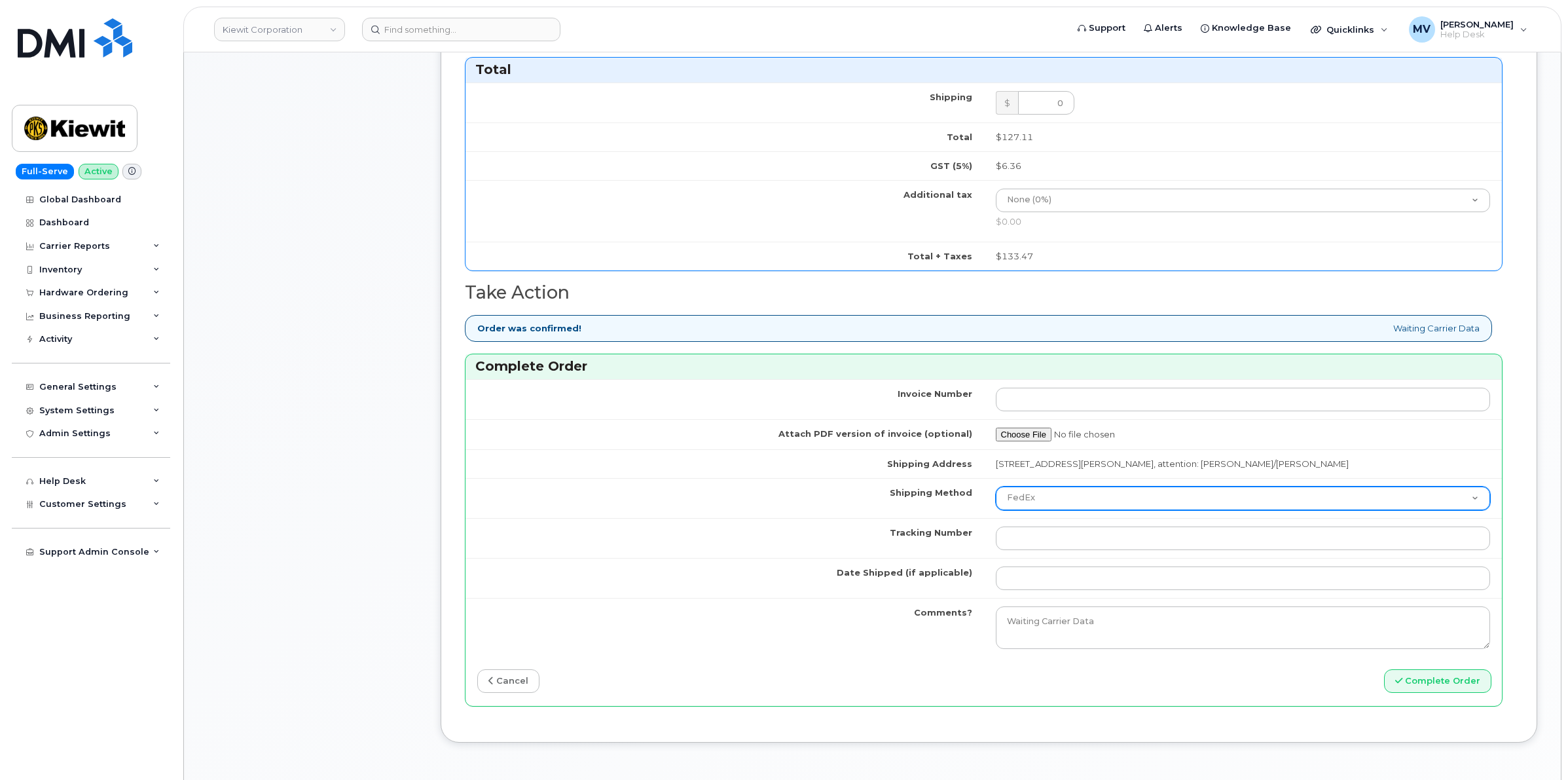
scroll to position [983, 0]
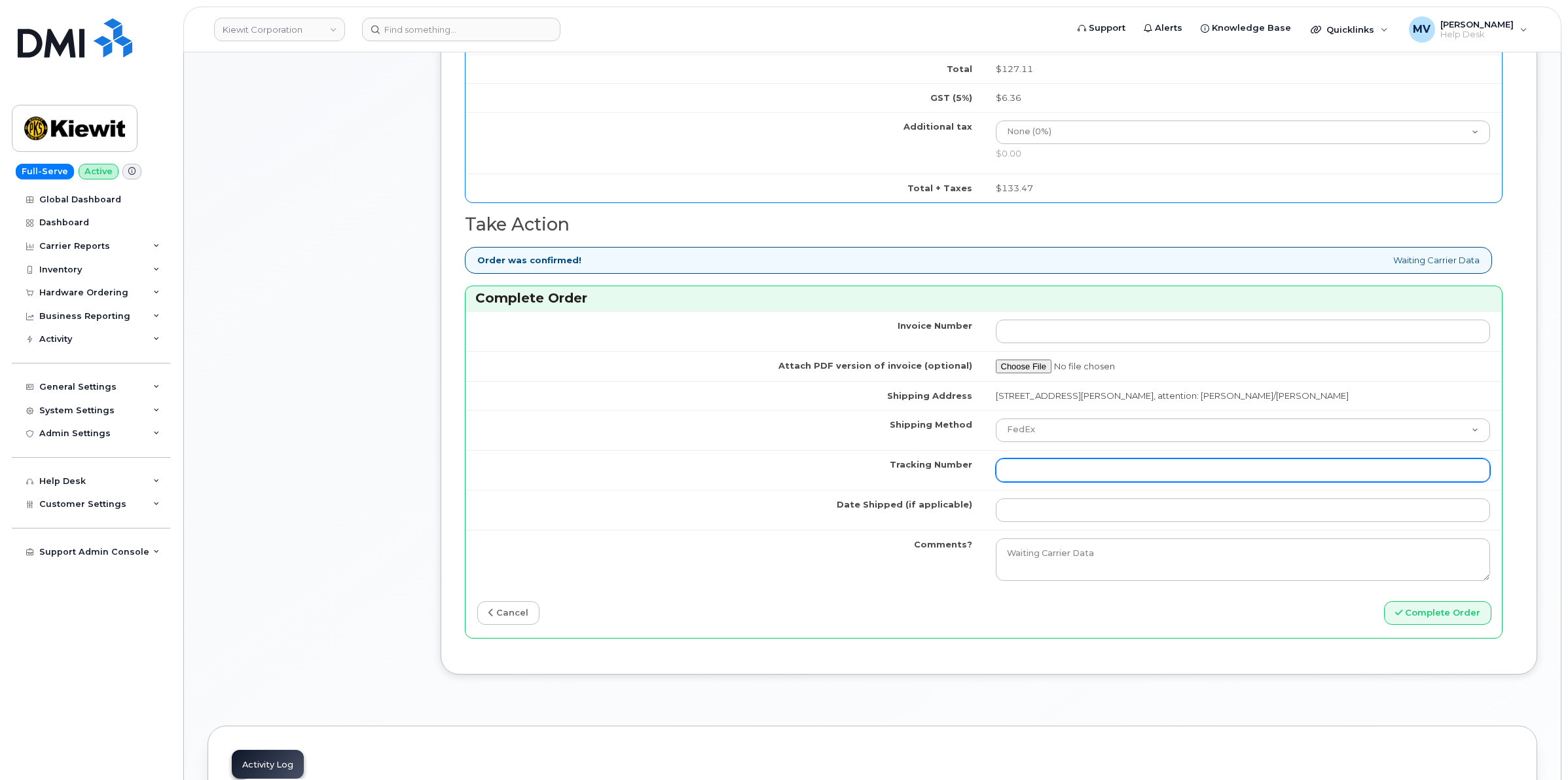
click at [1051, 475] on input "Tracking Number" at bounding box center [1244, 469] width 495 height 23
paste input "454266943074"
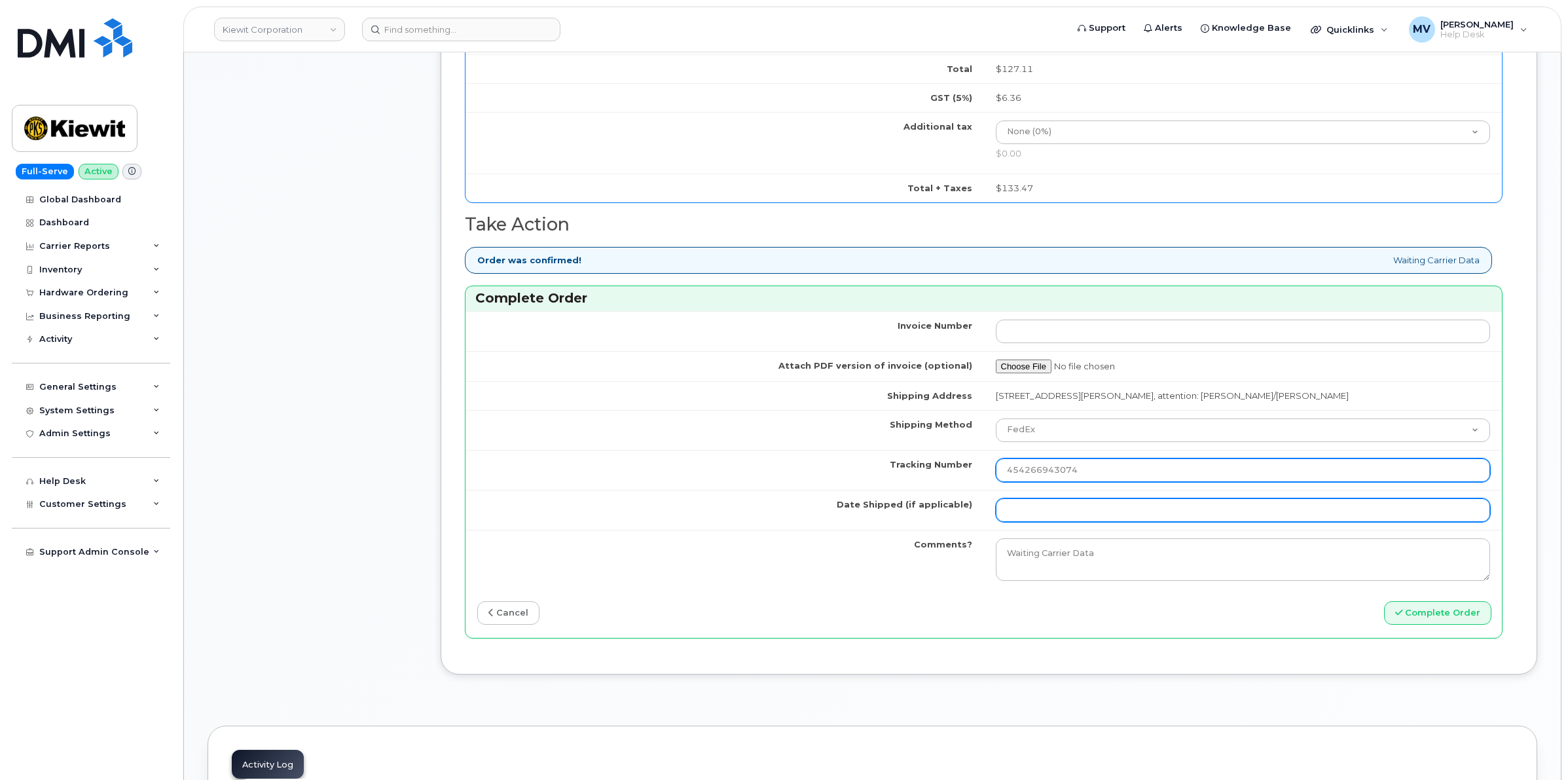
type input "454266943074"
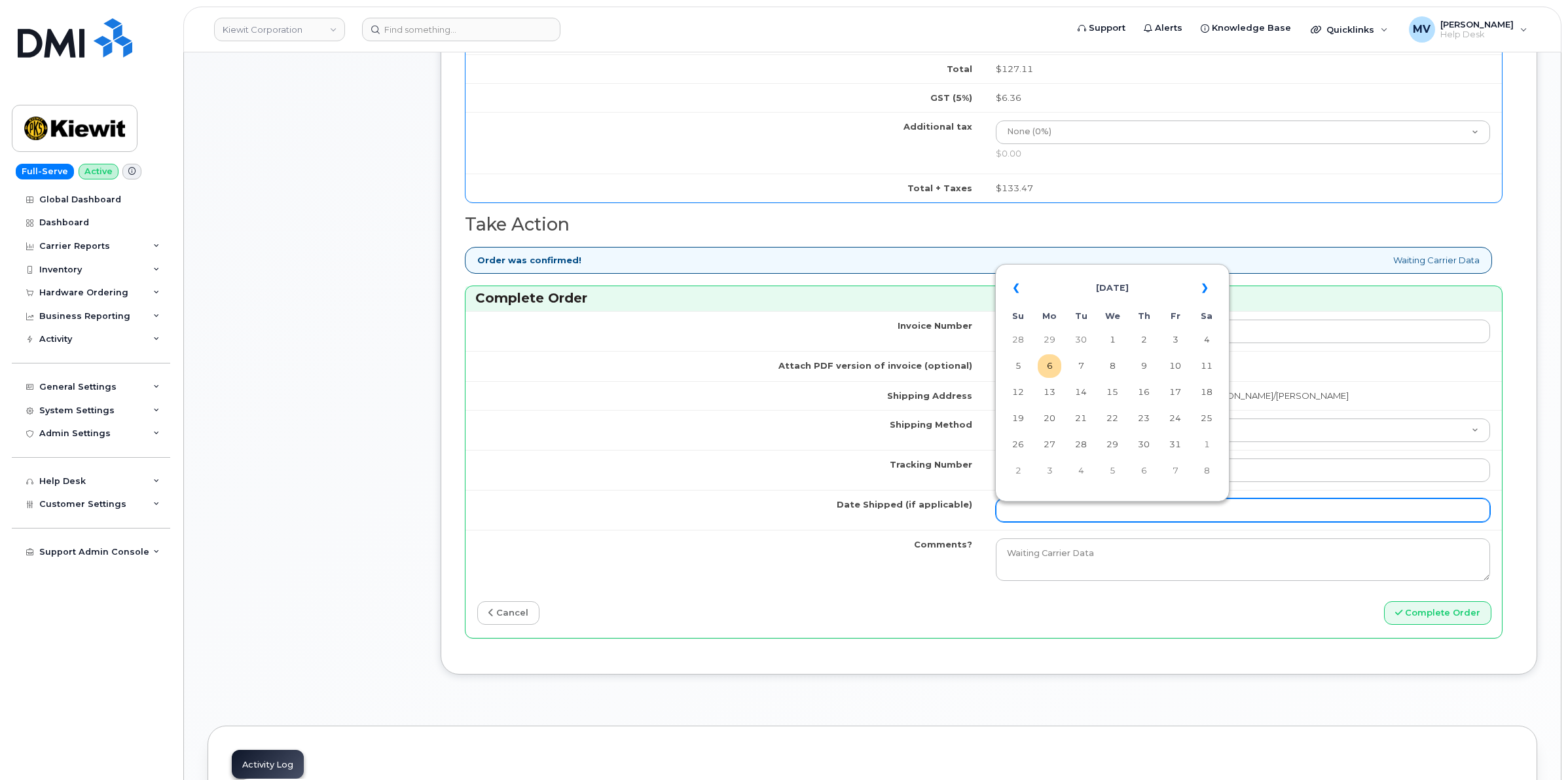
click at [1064, 513] on input "Date Shipped (if applicable)" at bounding box center [1244, 510] width 495 height 23
click at [1049, 366] on td "6" at bounding box center [1049, 366] width 23 height 23
type input "[DATE]"
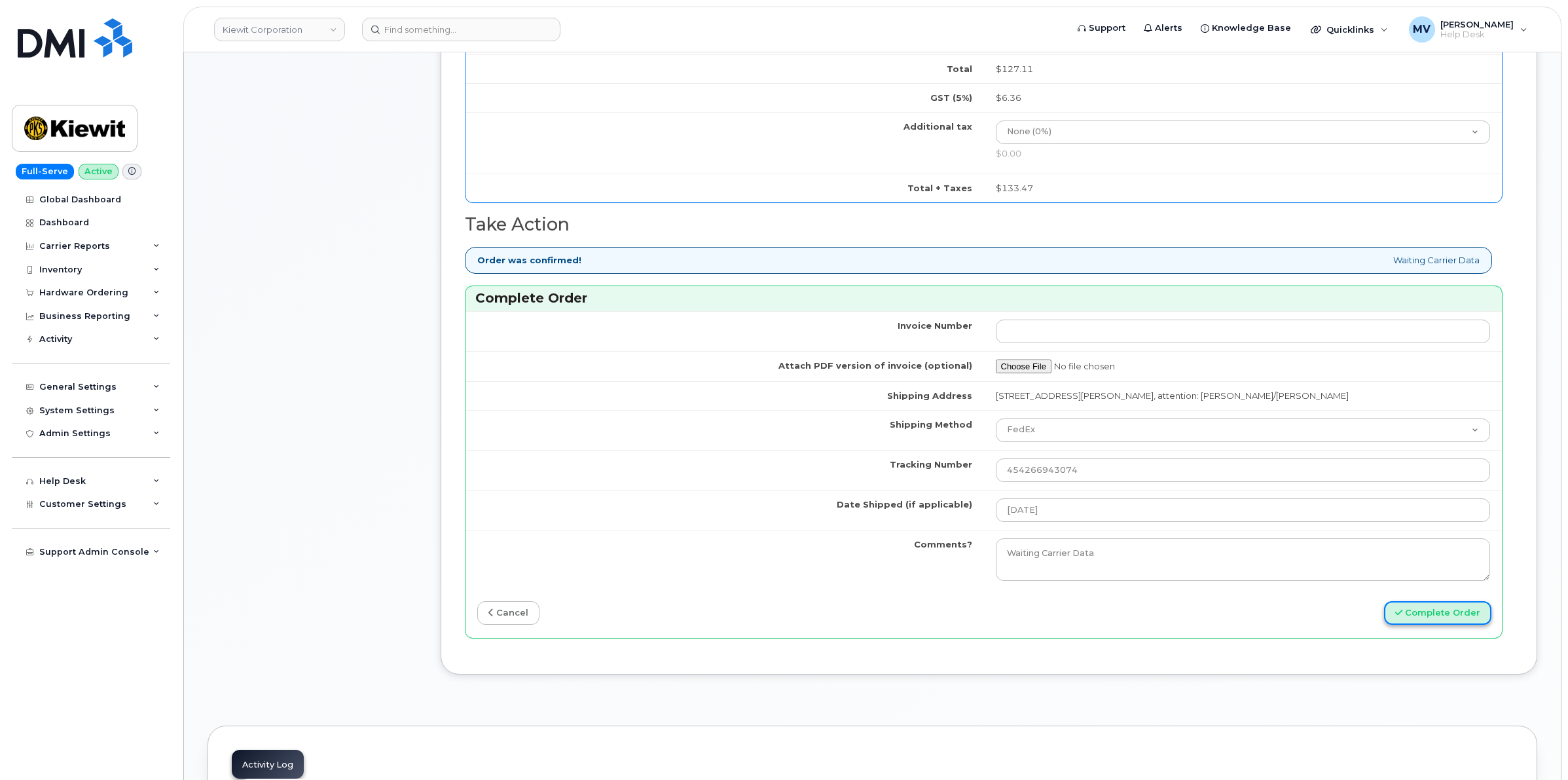
click at [1477, 616] on button "Complete Order" at bounding box center [1438, 613] width 108 height 24
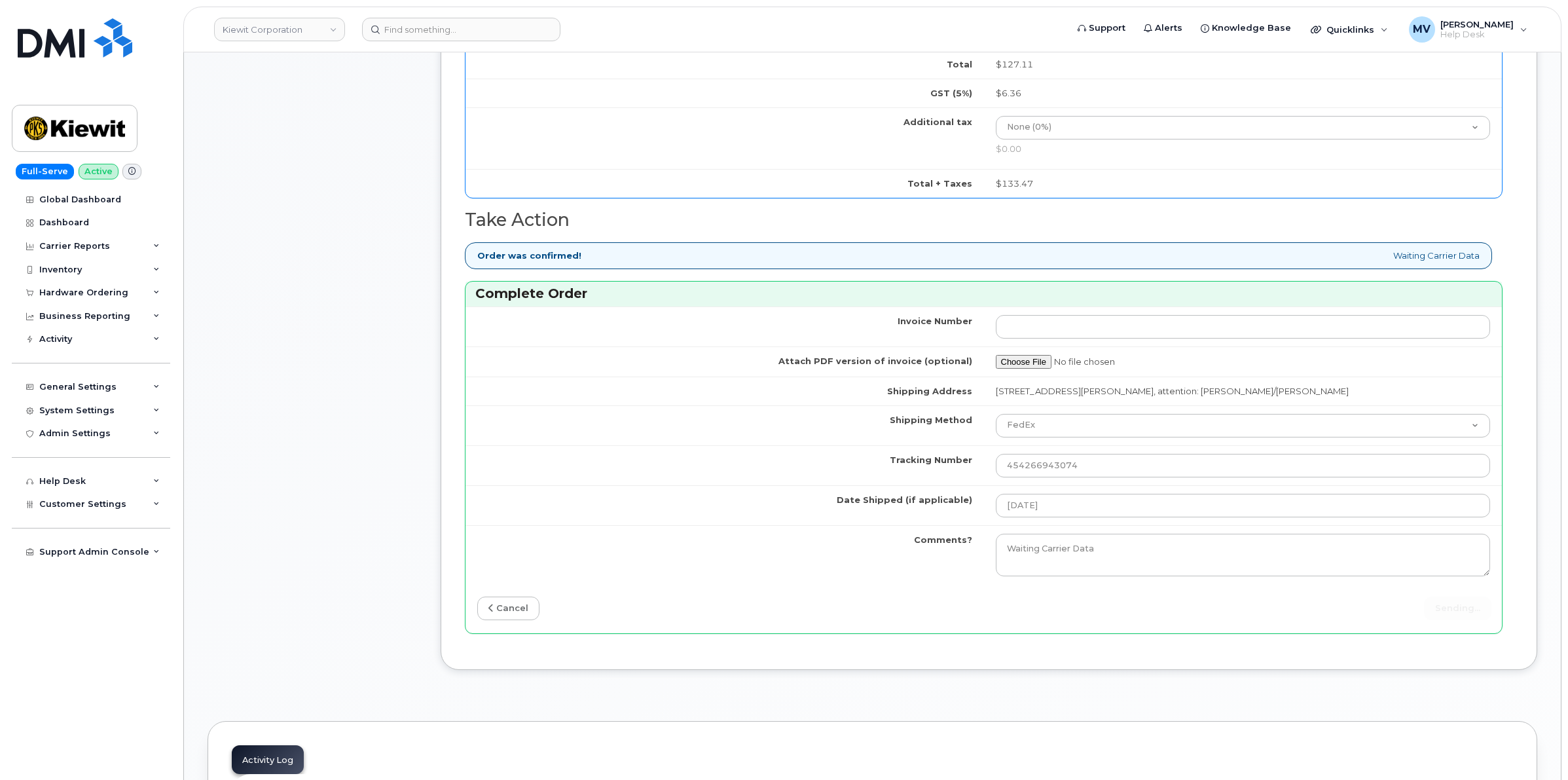
scroll to position [1228, 0]
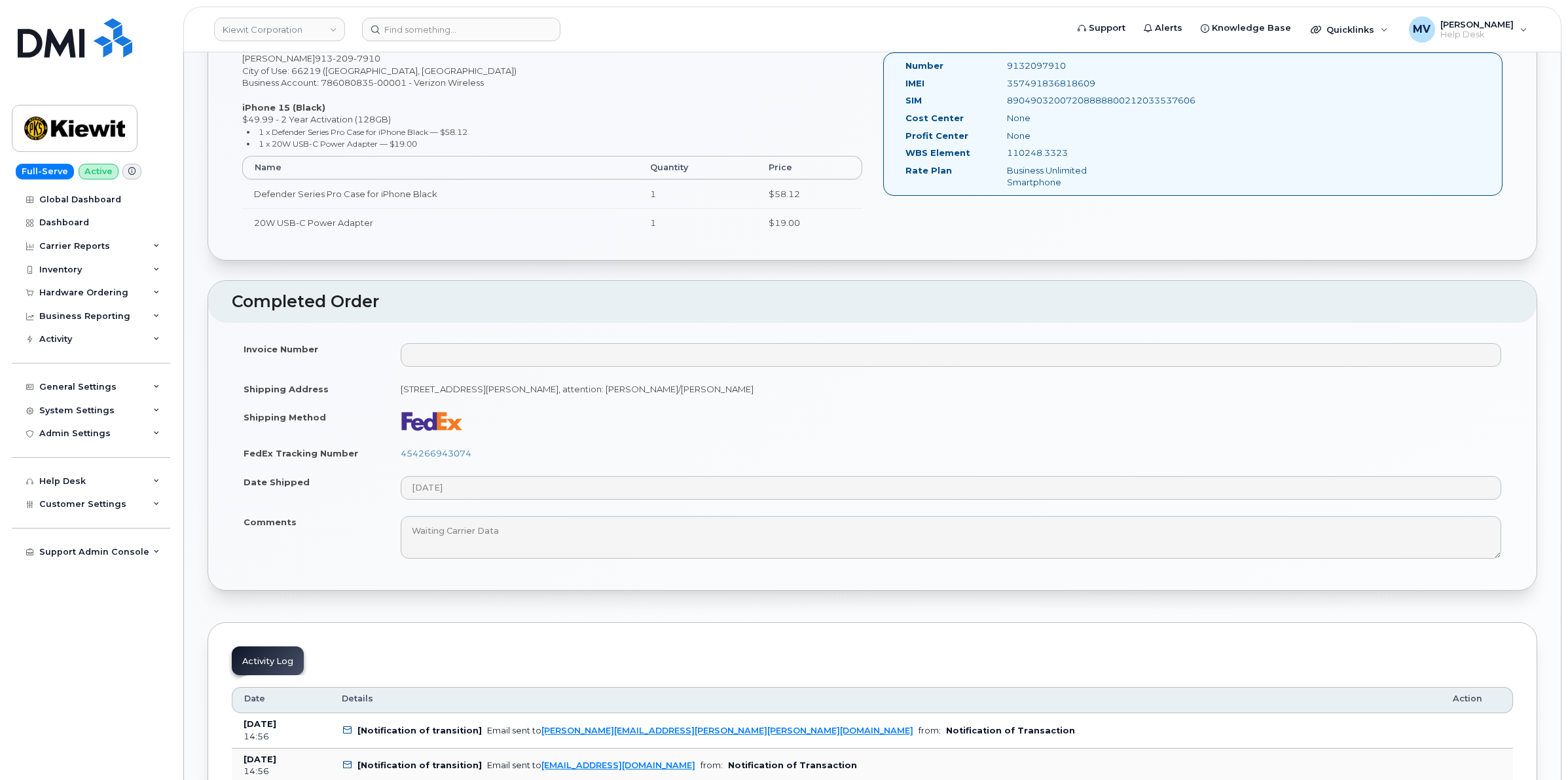
scroll to position [573, 0]
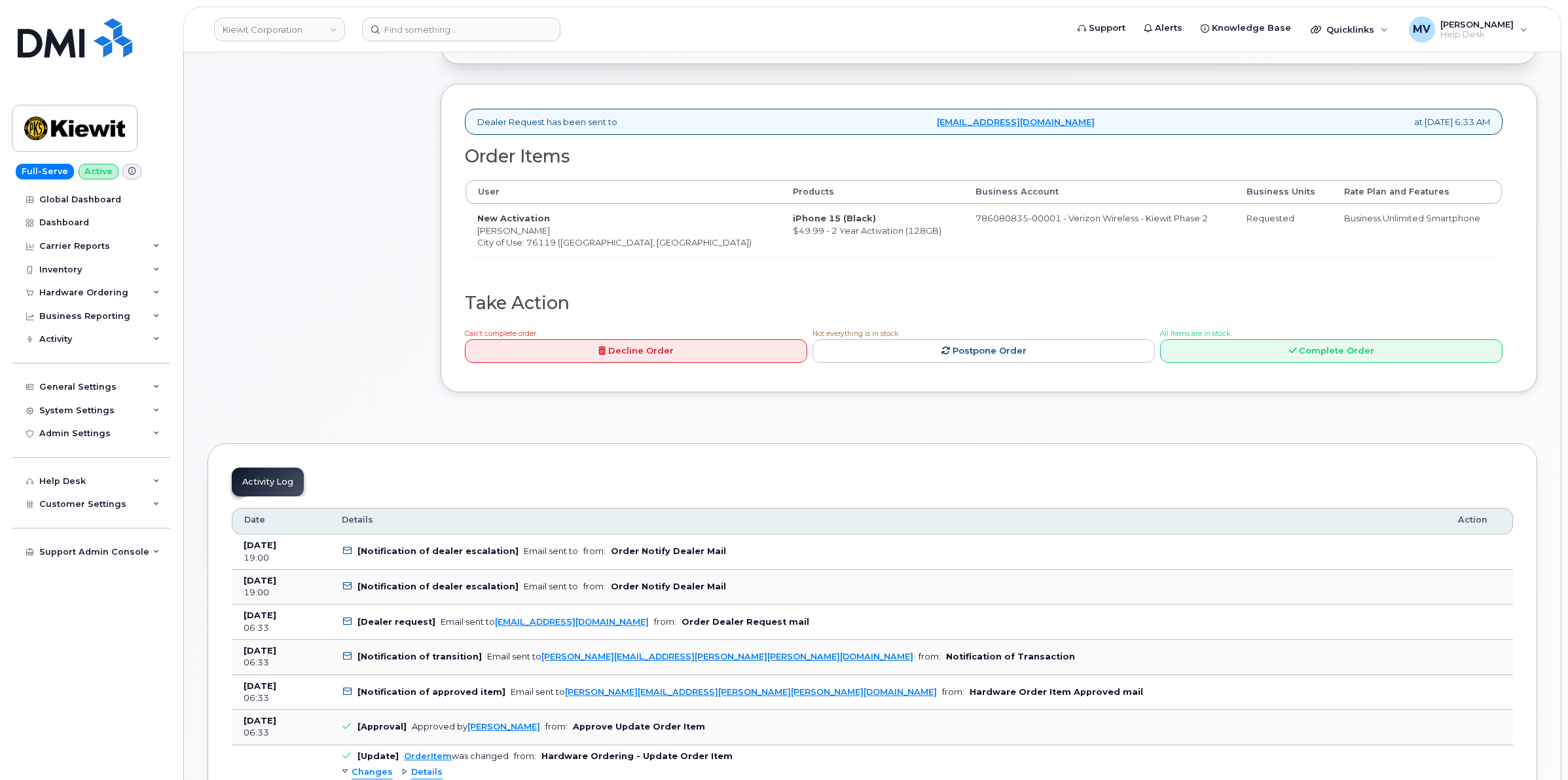
scroll to position [491, 0]
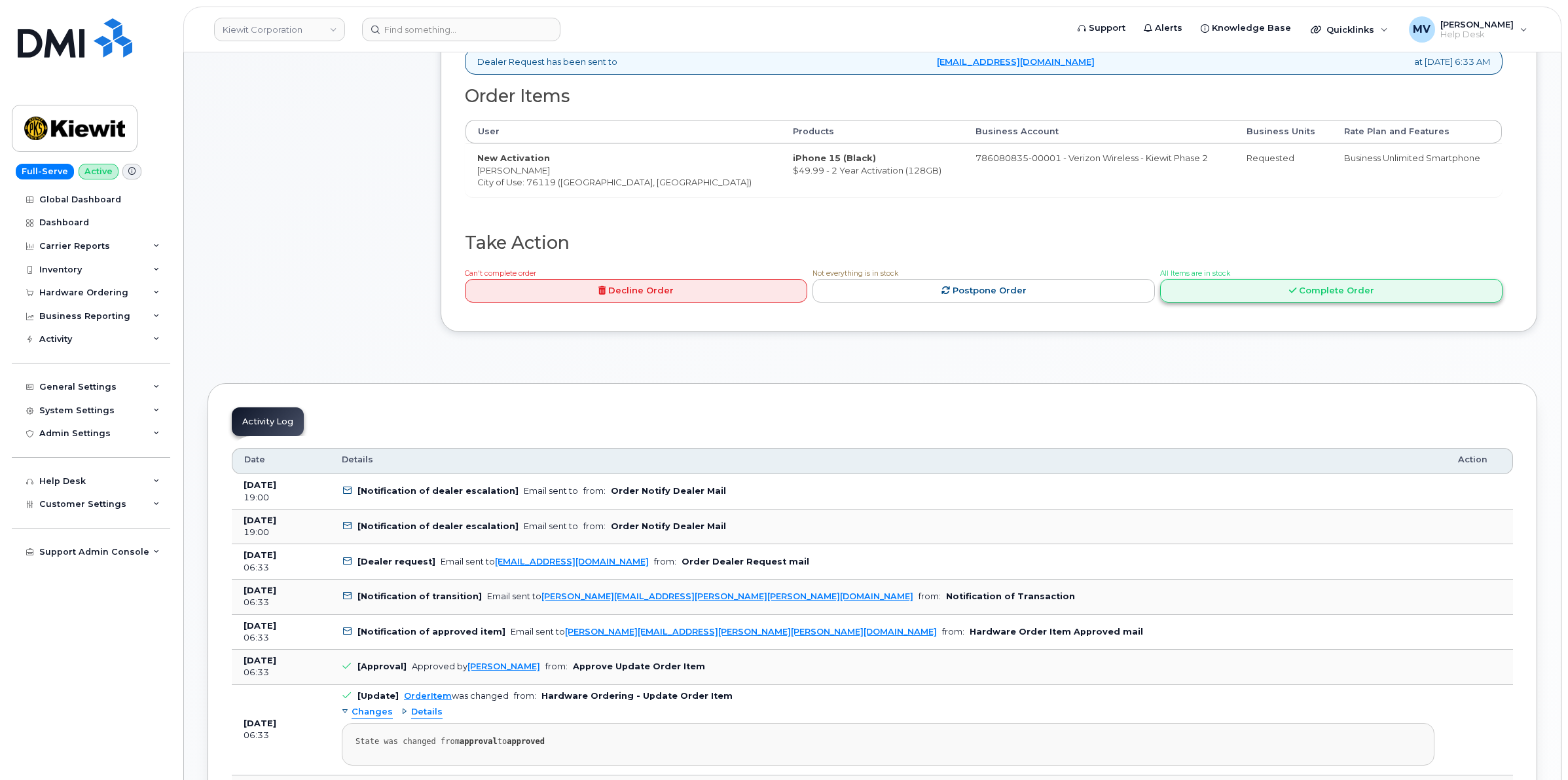
click at [1259, 295] on link "Complete Order" at bounding box center [1331, 291] width 342 height 24
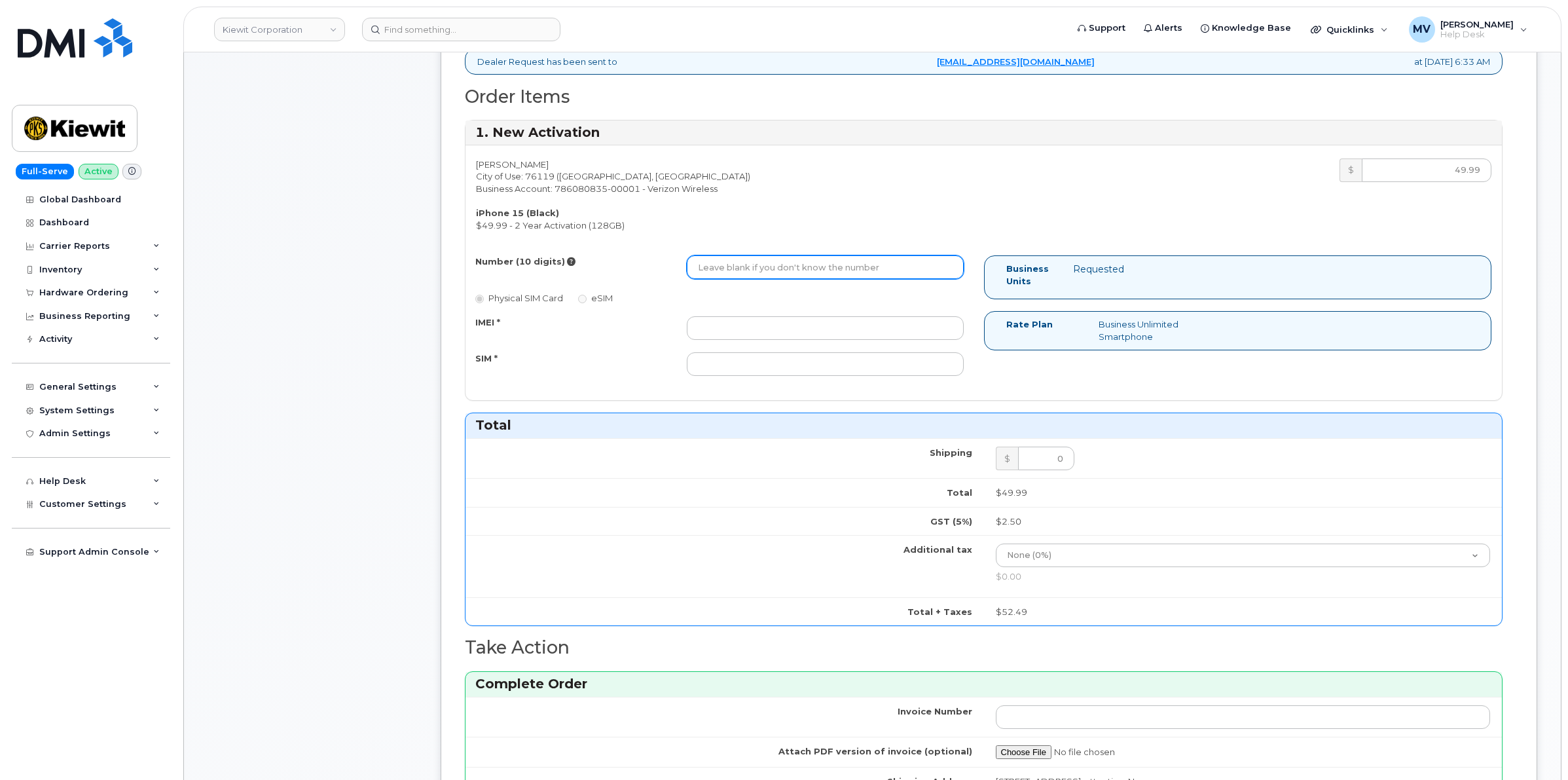
click at [816, 267] on input "Number (10 digits)" at bounding box center [825, 267] width 276 height 23
paste input "[PHONE_NUMBER]"
click at [740, 275] on input "[PHONE_NUMBER]" at bounding box center [825, 267] width 276 height 23
click at [724, 277] on input "682-7179942" at bounding box center [825, 267] width 276 height 23
click at [724, 279] on input "682-7179942" at bounding box center [825, 267] width 276 height 23
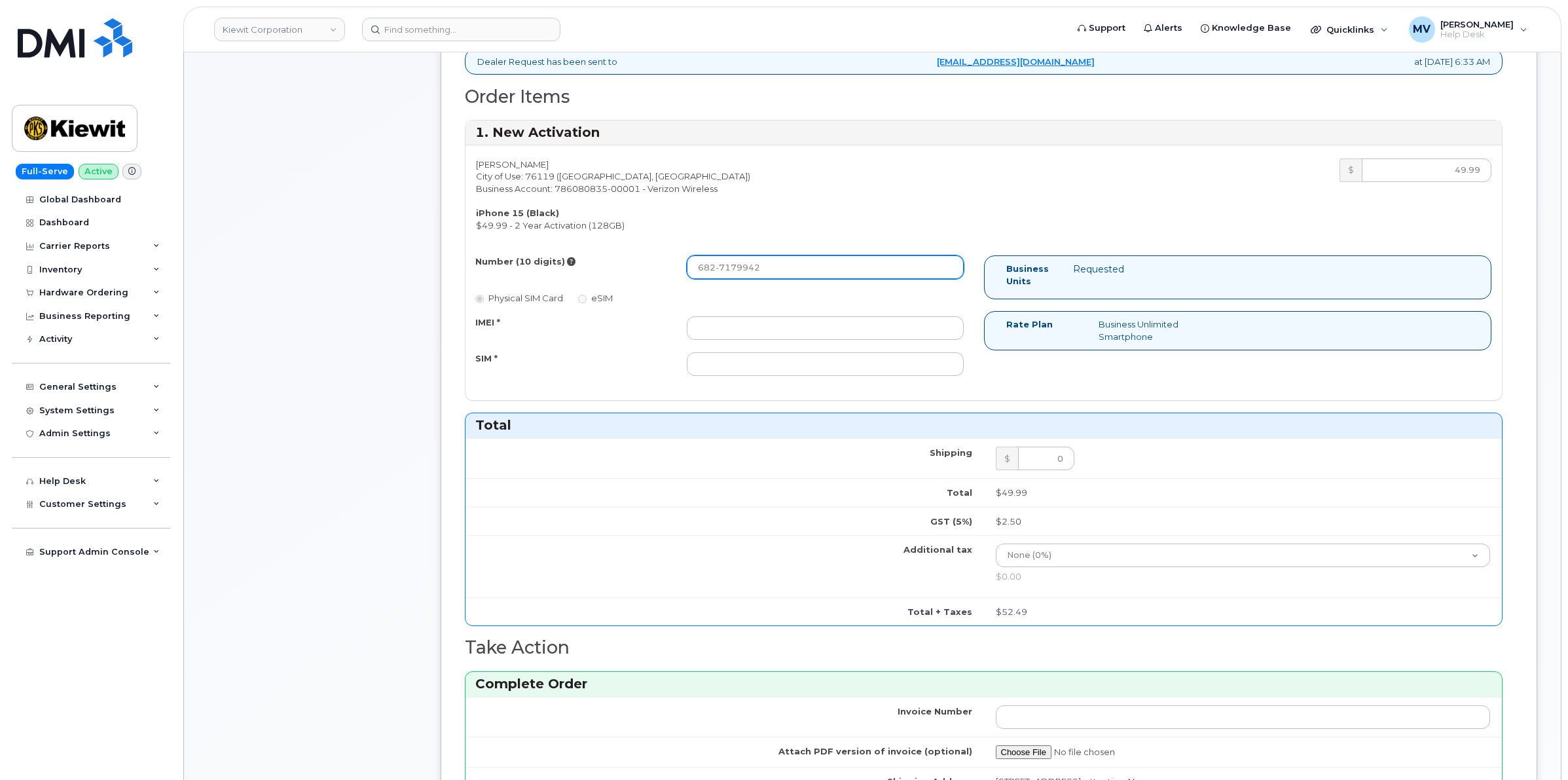
click at [719, 273] on input "682-7179942" at bounding box center [825, 267] width 276 height 23
type input "6827179942"
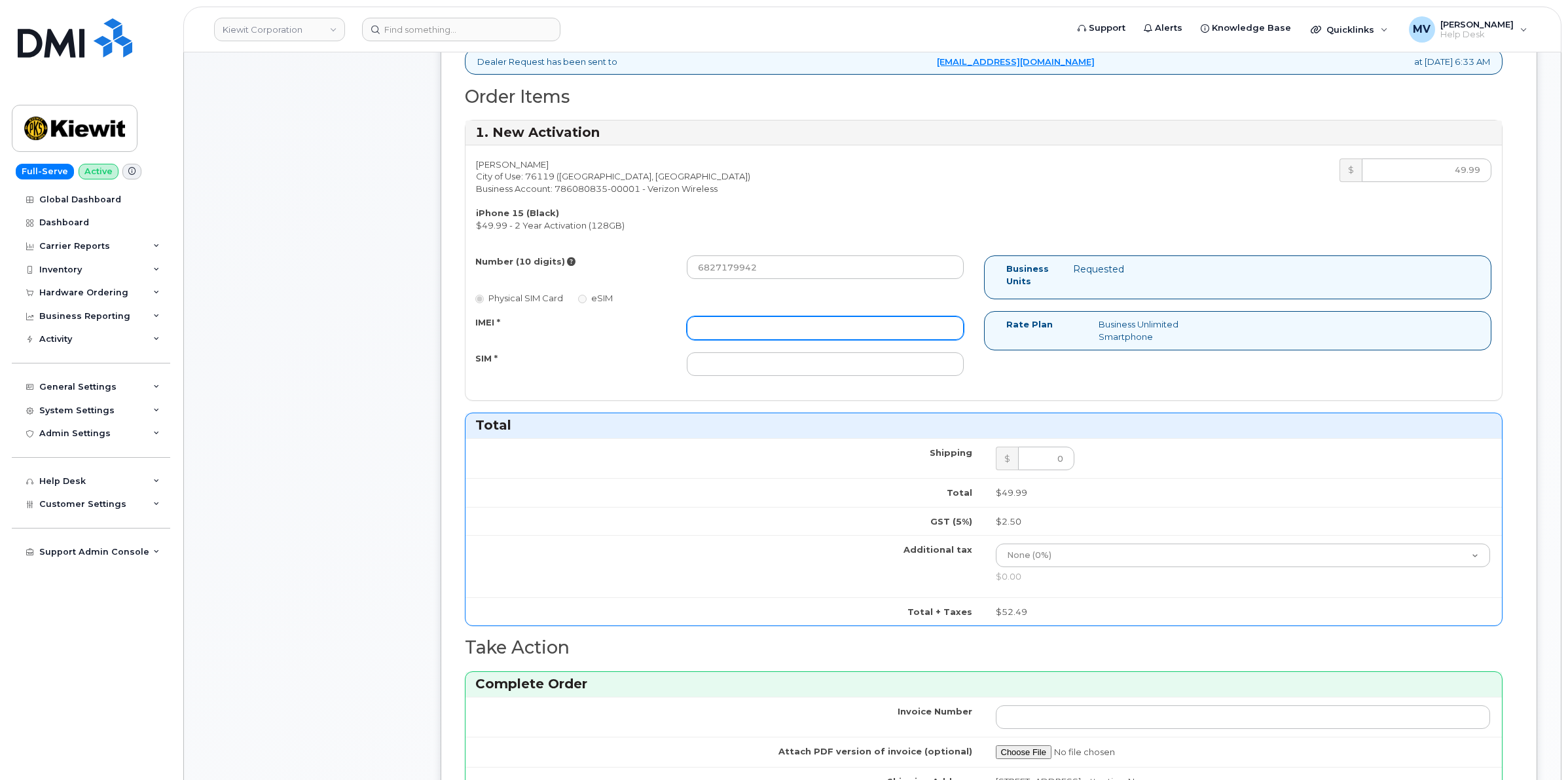
drag, startPoint x: 819, startPoint y: 290, endPoint x: 779, endPoint y: 319, distance: 49.4
click at [813, 299] on div "Number (10 digits) 6827179942 Physical SIM Card eSIM IMEI * SIM *" at bounding box center [724, 321] width 518 height 132
click at [776, 319] on input "IMEI *" at bounding box center [825, 328] width 276 height 23
paste input "353662256208703"
type input "353662256208703"
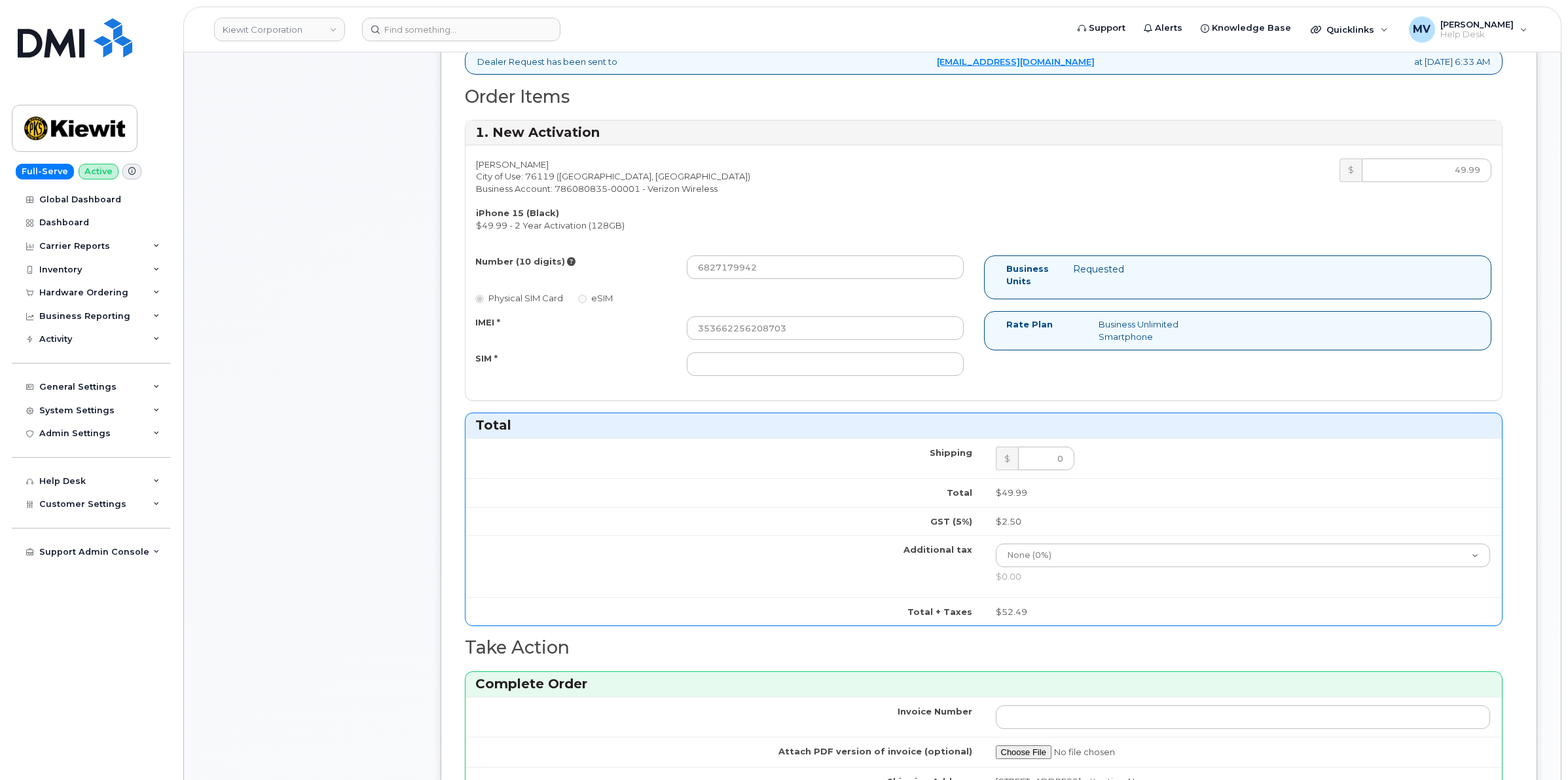
click at [806, 382] on div "Number (10 digits) 6827179942 Physical SIM Card eSIM IMEI * 353662256208703 SIM…" at bounding box center [724, 321] width 518 height 132
click at [806, 365] on input "SIM *" at bounding box center [825, 363] width 276 height 23
paste input "89049032007208888800212019929573"
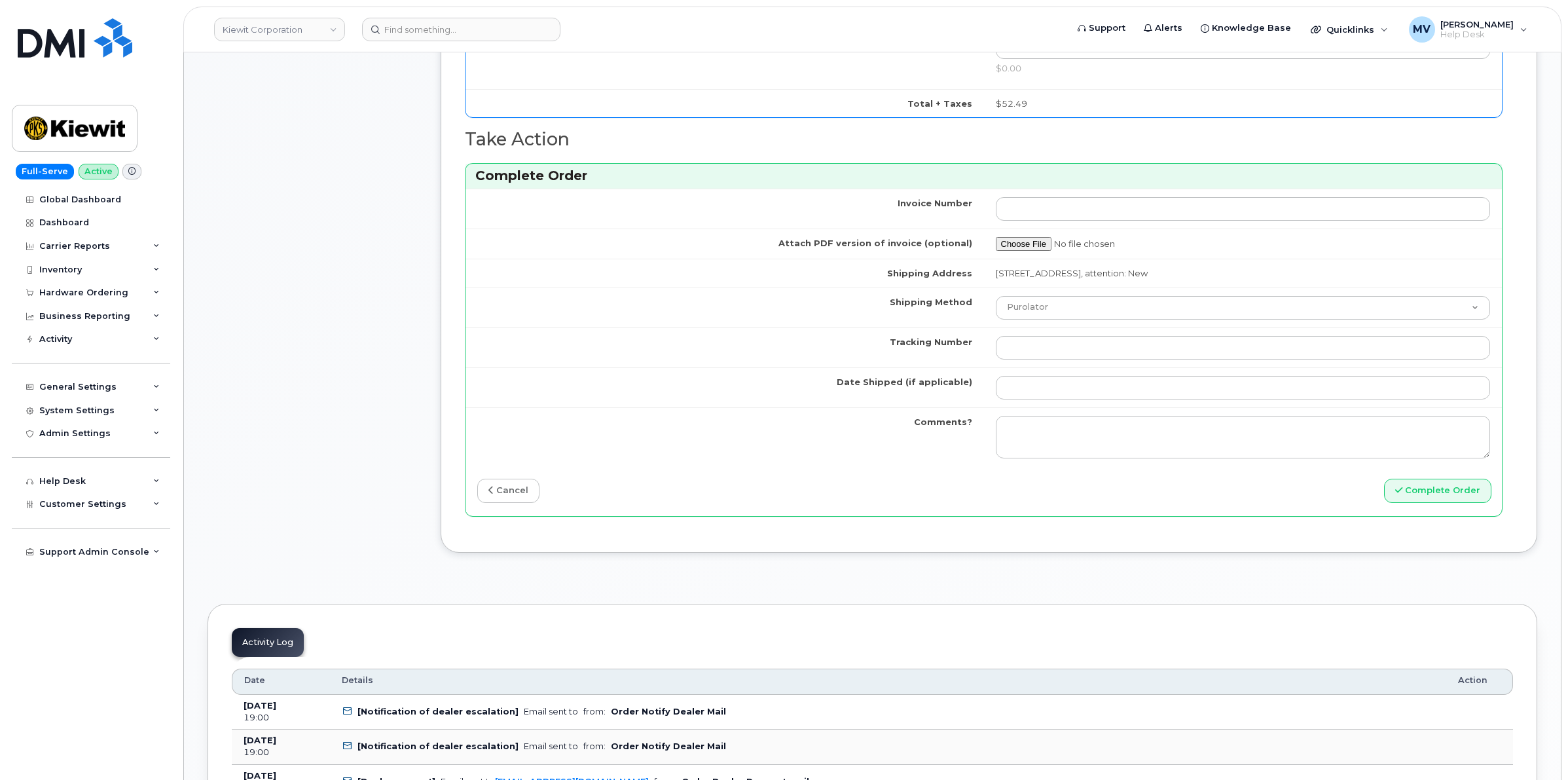
scroll to position [1065, 0]
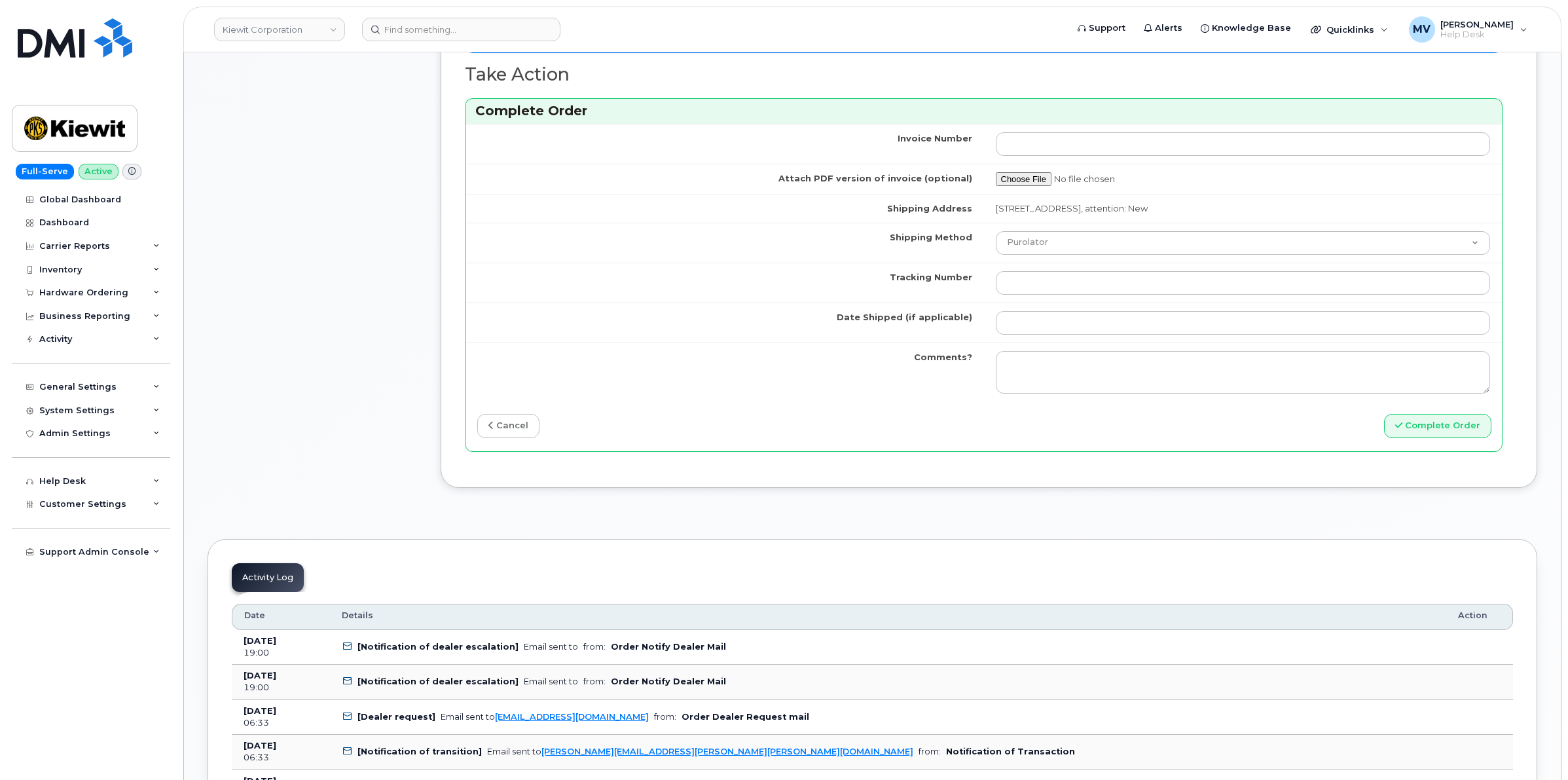
type input "89049032007208888800212019929573"
click at [1055, 230] on td "Purolator UPS FedEx Canada Post Courier Other Drop Off Pick Up" at bounding box center [1243, 242] width 518 height 40
click at [1054, 240] on select "Purolator UPS FedEx Canada Post Courier Other Drop Off Pick Up" at bounding box center [1244, 242] width 495 height 23
select select "FedEx"
click at [996, 234] on select "Purolator UPS FedEx Canada Post Courier Other Drop Off Pick Up" at bounding box center [1244, 242] width 495 height 23
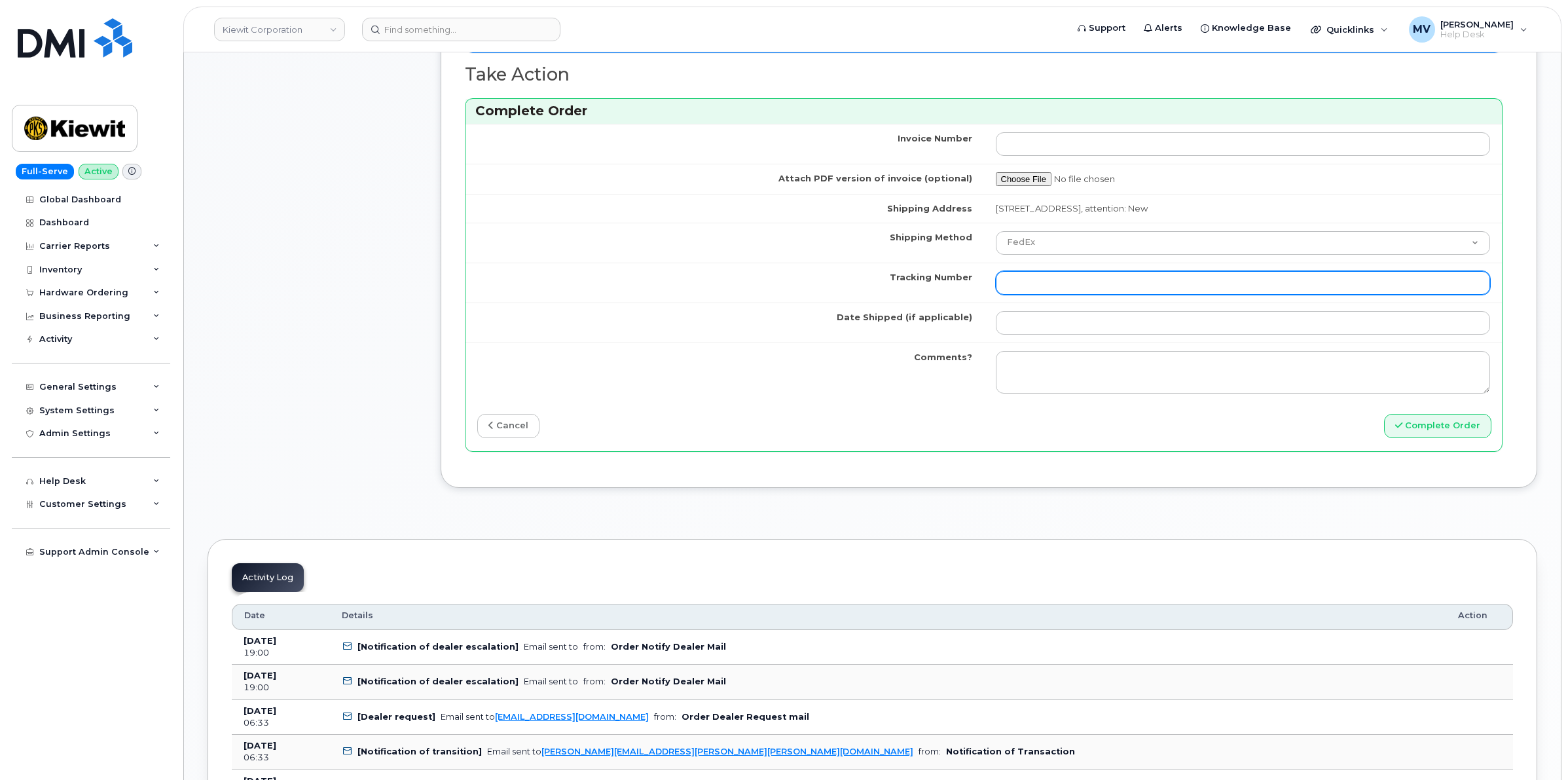
click at [1094, 292] on input "Tracking Number" at bounding box center [1244, 282] width 495 height 23
paste input "454266943085"
type input "454266943085"
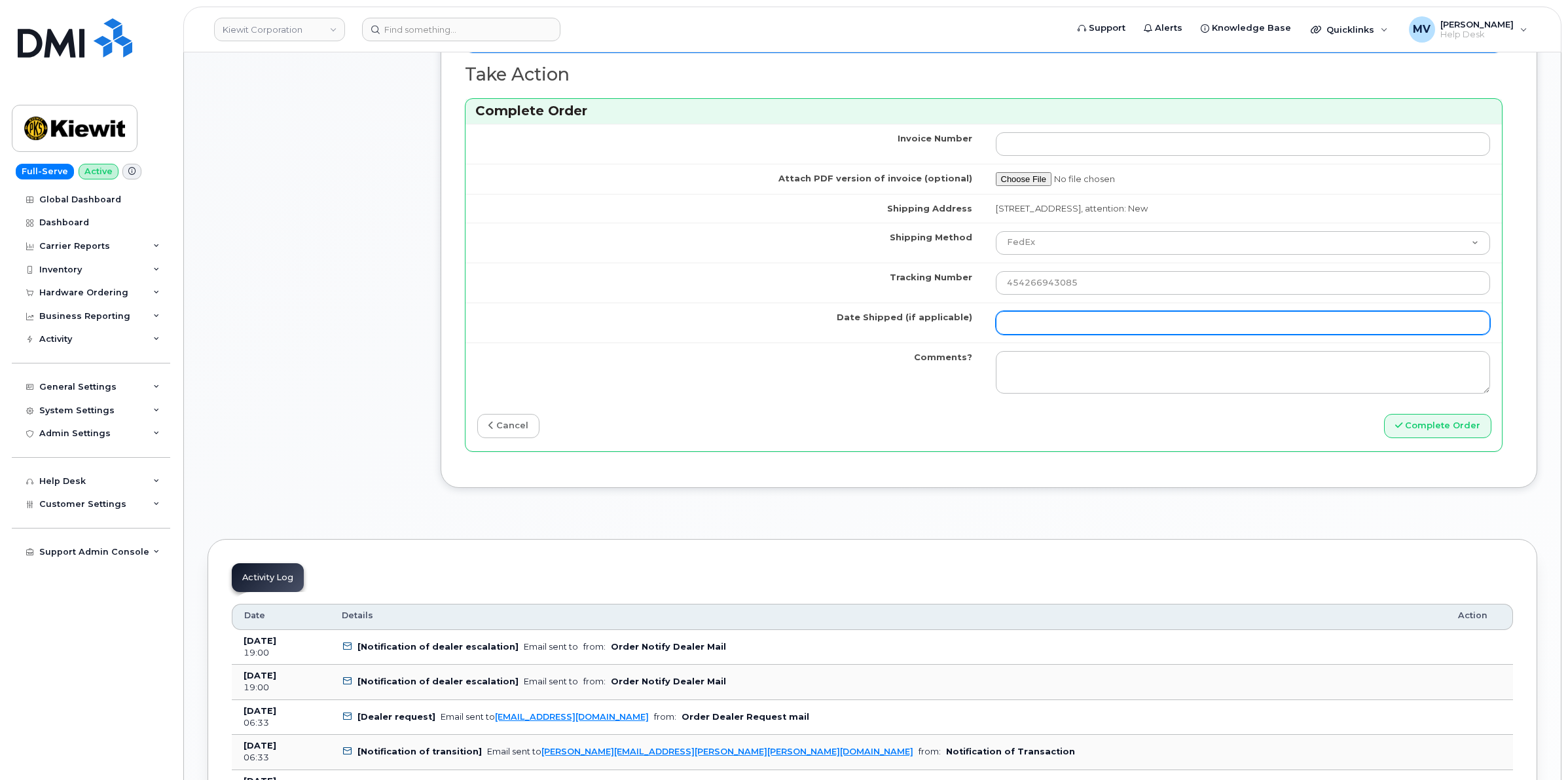
click at [1013, 330] on input "Date Shipped (if applicable)" at bounding box center [1244, 323] width 495 height 23
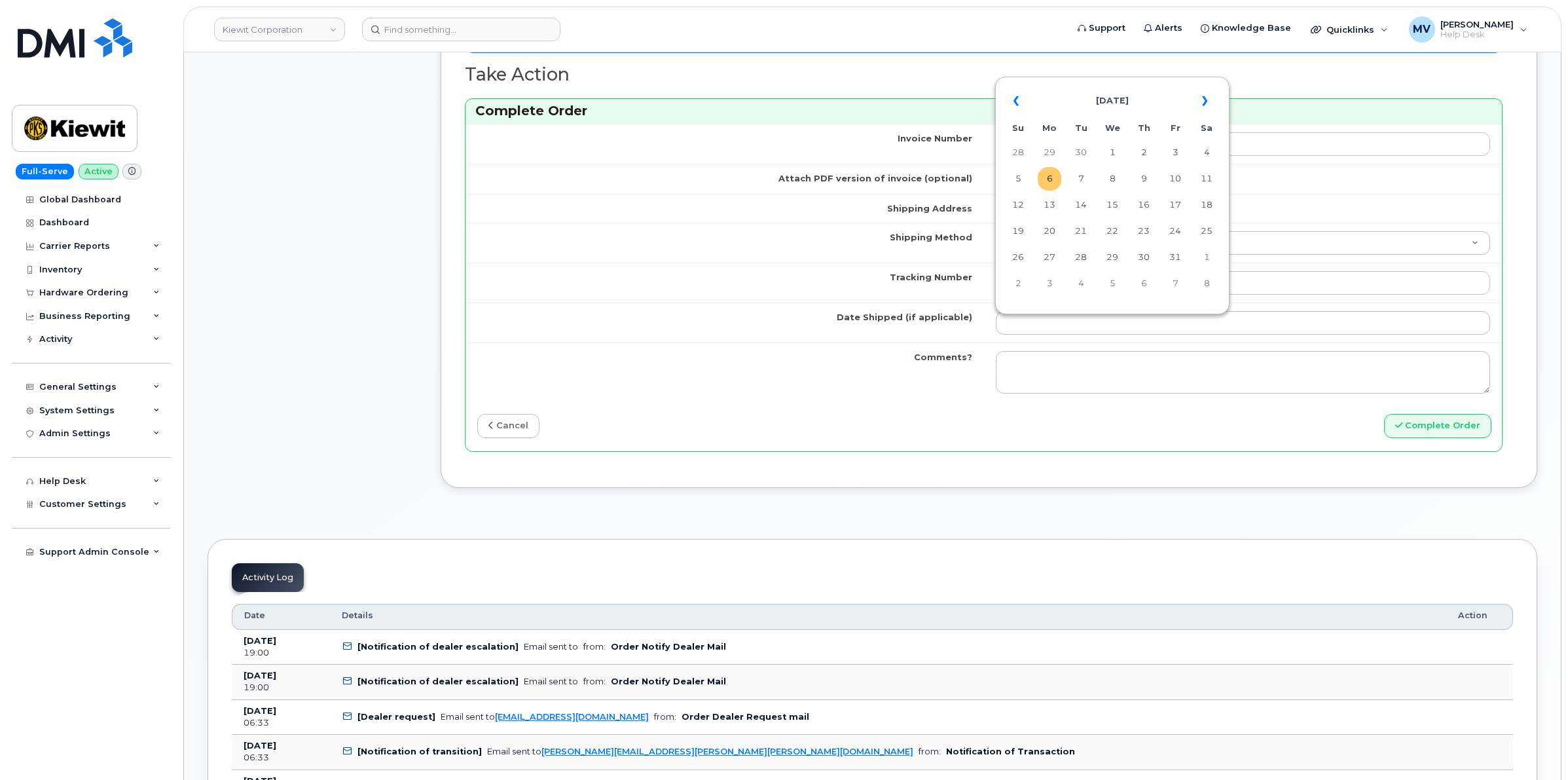
click at [1052, 181] on td "6" at bounding box center [1049, 179] width 23 height 23
type input "[DATE]"
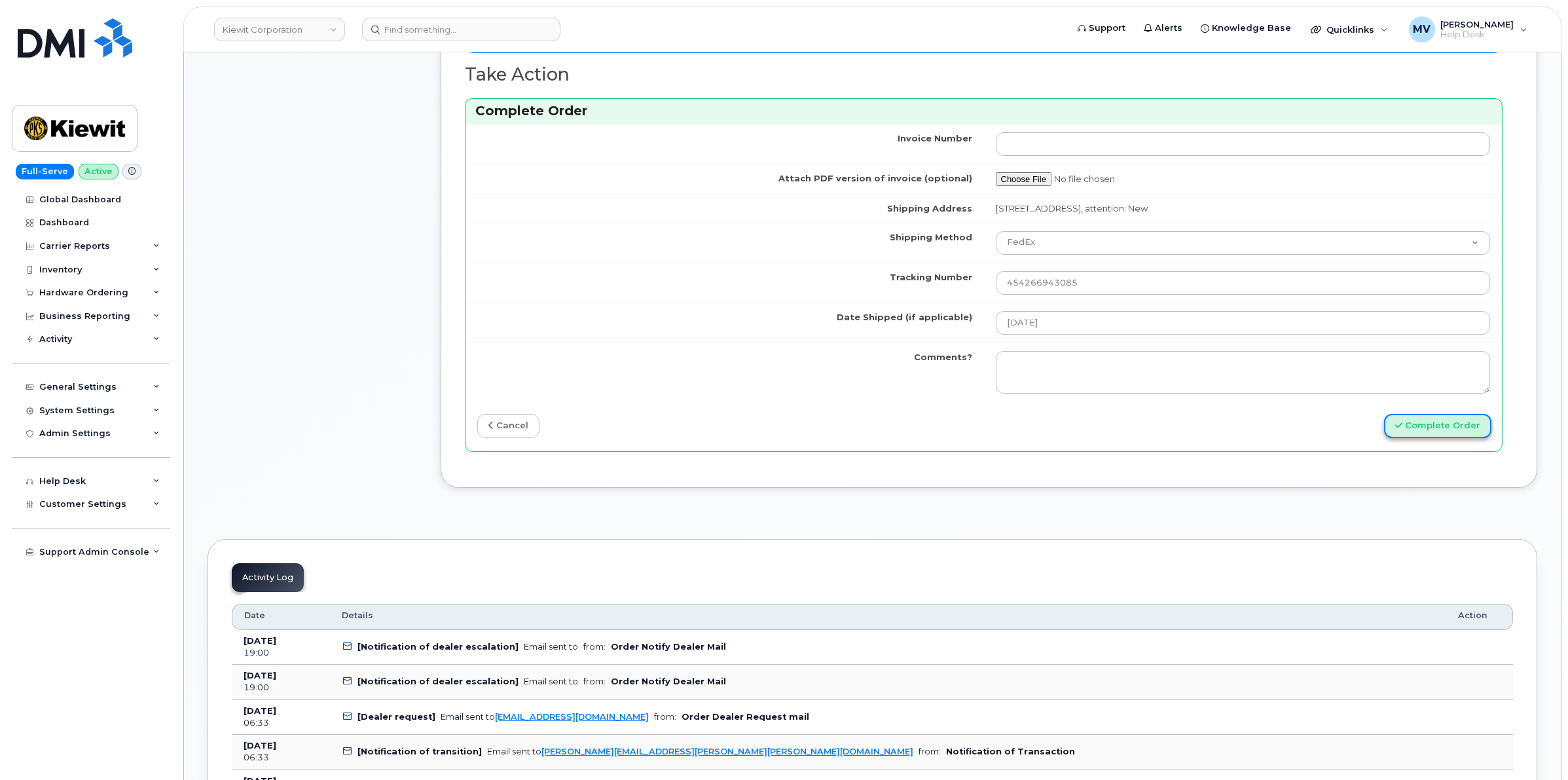
click at [1448, 437] on button "Complete Order" at bounding box center [1438, 426] width 108 height 24
